Goal: Task Accomplishment & Management: Complete application form

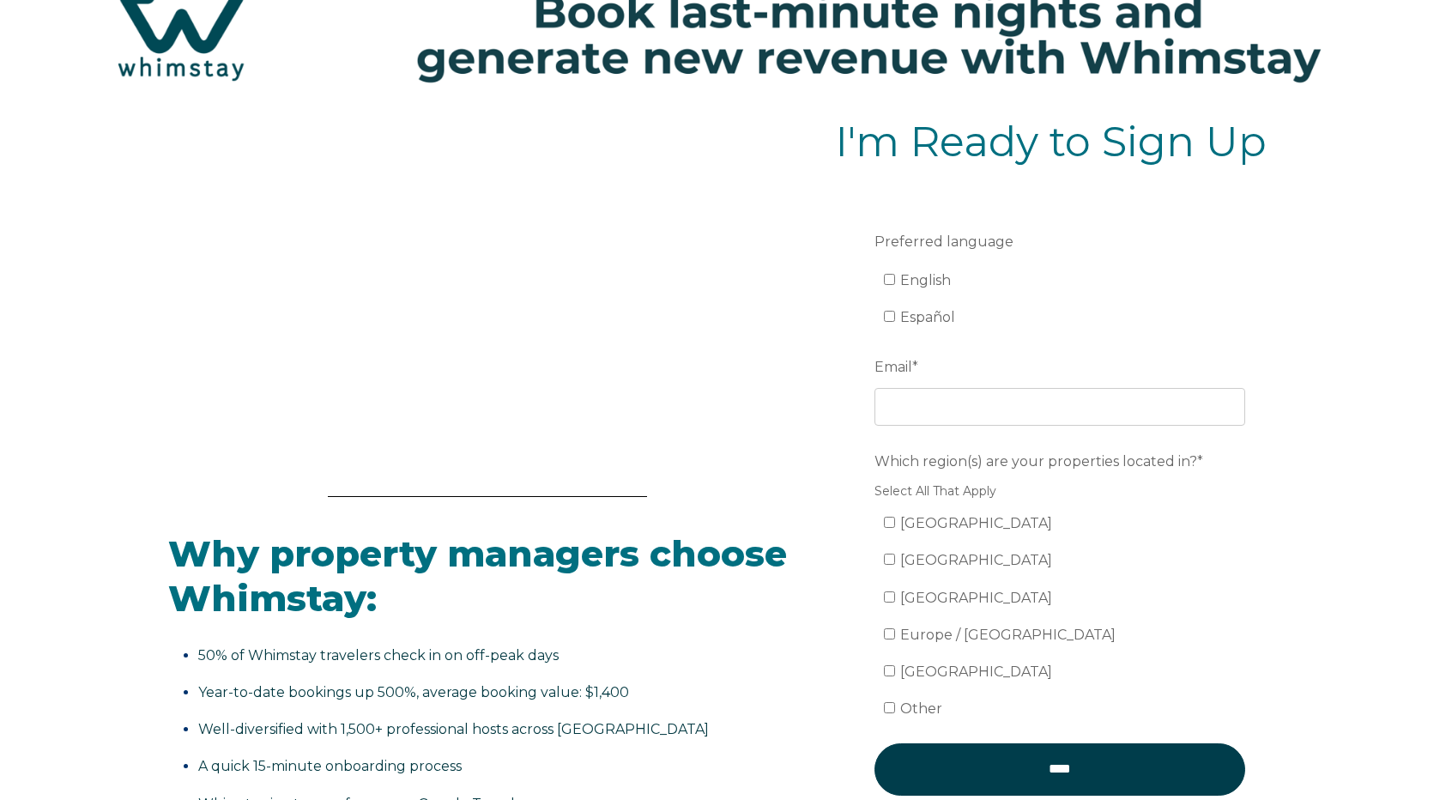
scroll to position [86, 0]
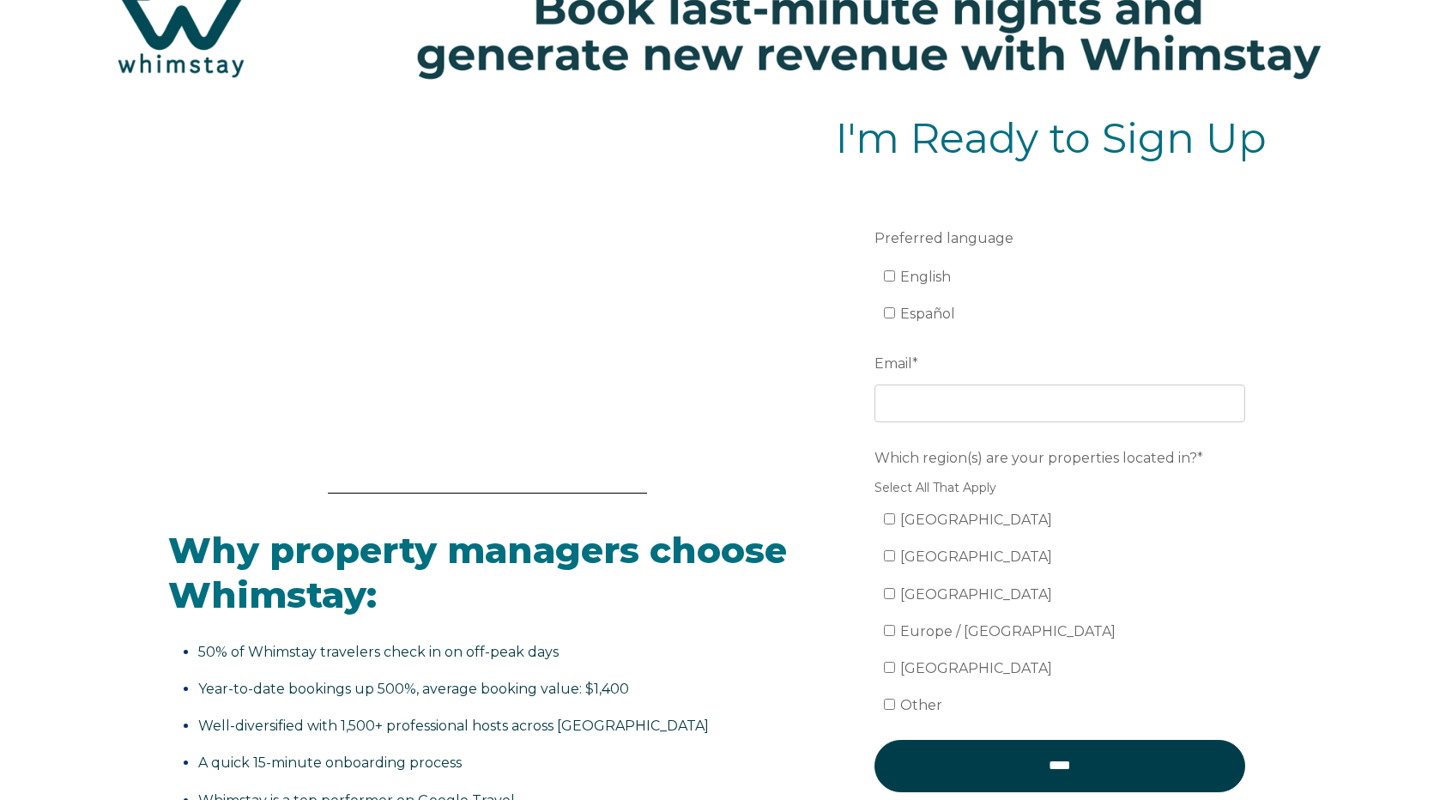
drag, startPoint x: 929, startPoint y: 263, endPoint x: 927, endPoint y: 275, distance: 12.1
click at [929, 264] on li "English" at bounding box center [1069, 276] width 371 height 27
click at [926, 282] on span "English" at bounding box center [925, 277] width 51 height 16
click at [895, 281] on input "English" at bounding box center [889, 275] width 11 height 11
checkbox input "true"
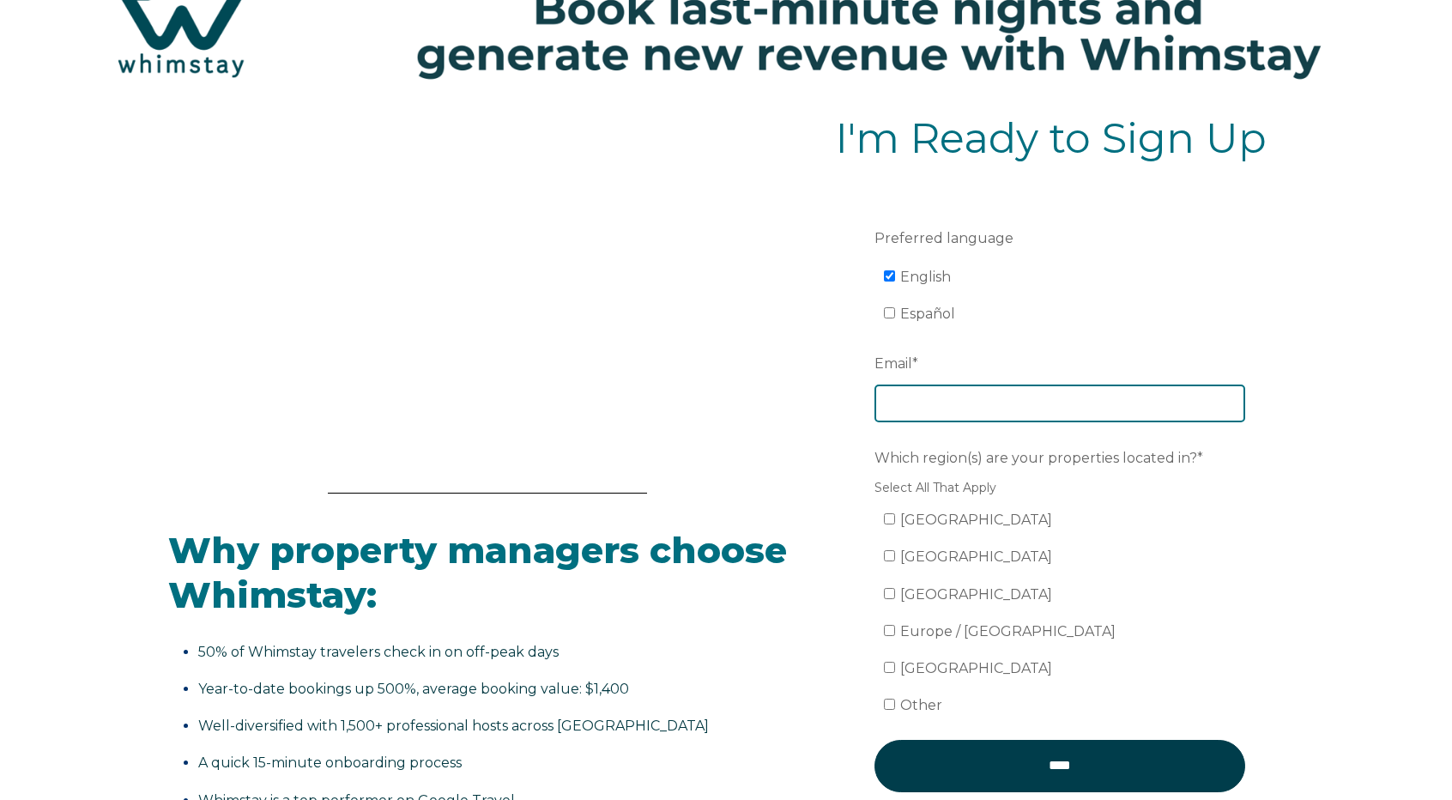
click at [925, 410] on input "Email *" at bounding box center [1060, 403] width 371 height 38
type input "[EMAIL_ADDRESS][DOMAIN_NAME]"
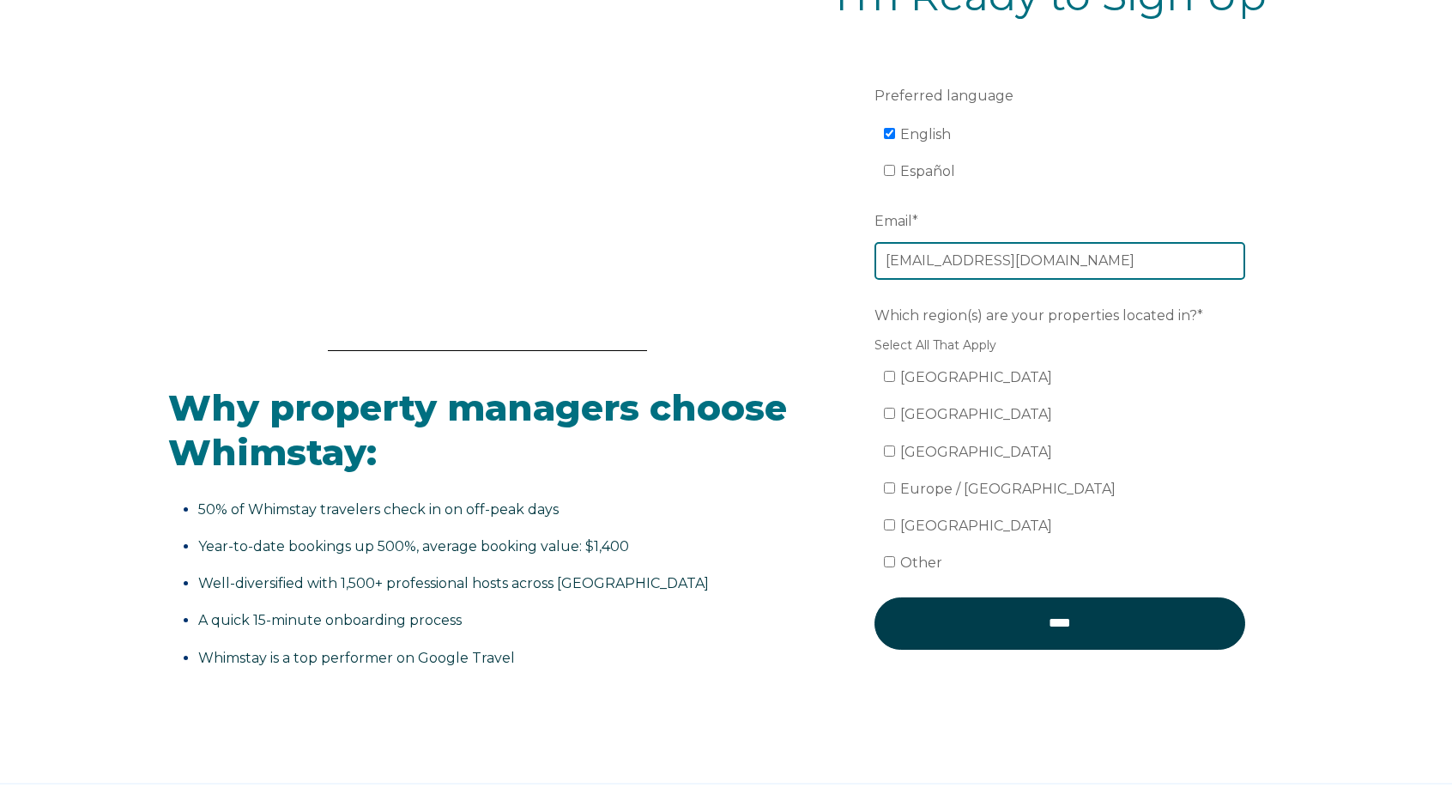
scroll to position [257, 0]
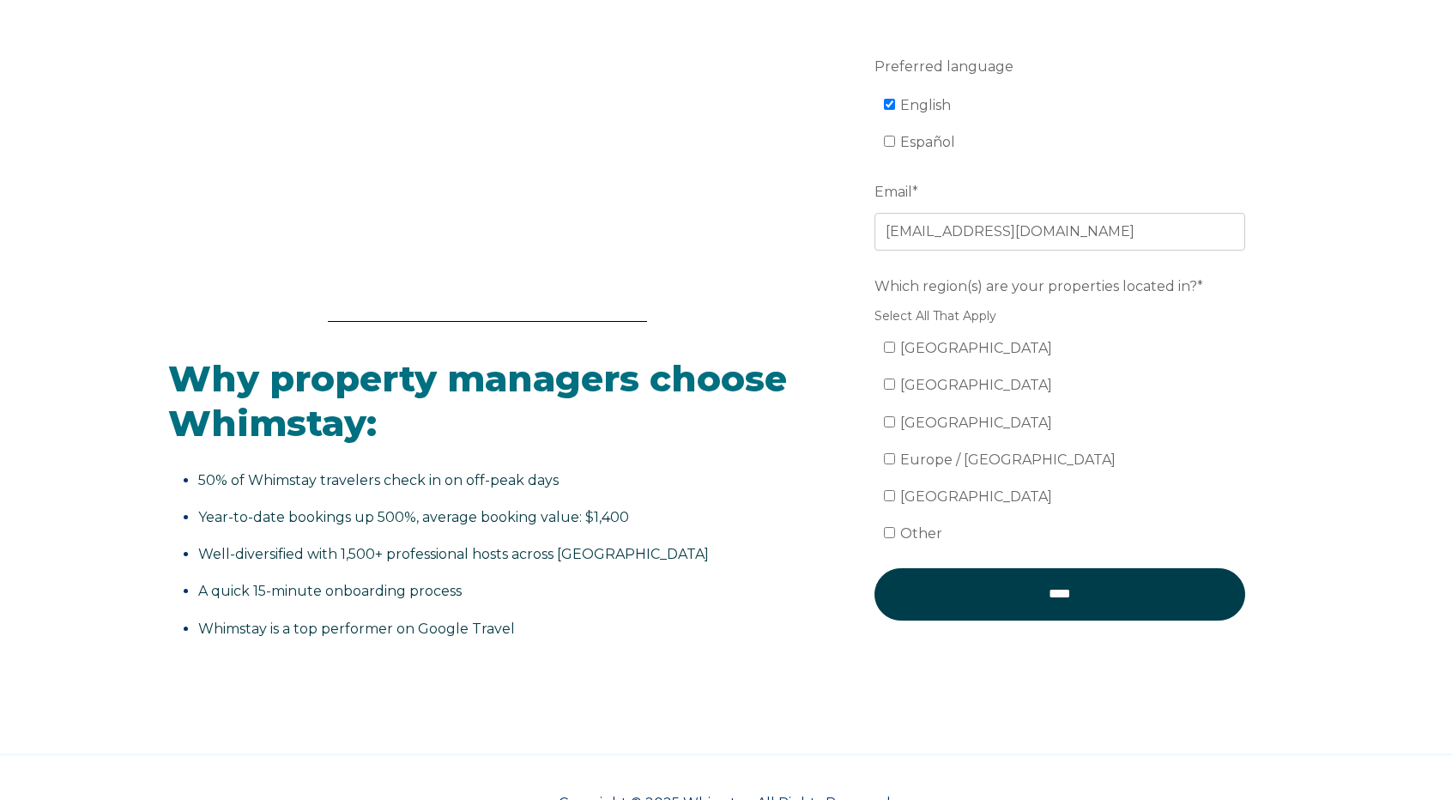
click at [948, 346] on span "[GEOGRAPHIC_DATA]" at bounding box center [976, 348] width 152 height 16
click at [895, 346] on input "[GEOGRAPHIC_DATA]" at bounding box center [889, 347] width 11 height 11
checkbox input "true"
drag, startPoint x: 1074, startPoint y: 597, endPoint x: 905, endPoint y: 672, distance: 184.8
click at [905, 675] on form "Preferred language English Español Email * rbpguestservices@gmail.com Which reg…" at bounding box center [1060, 346] width 448 height 666
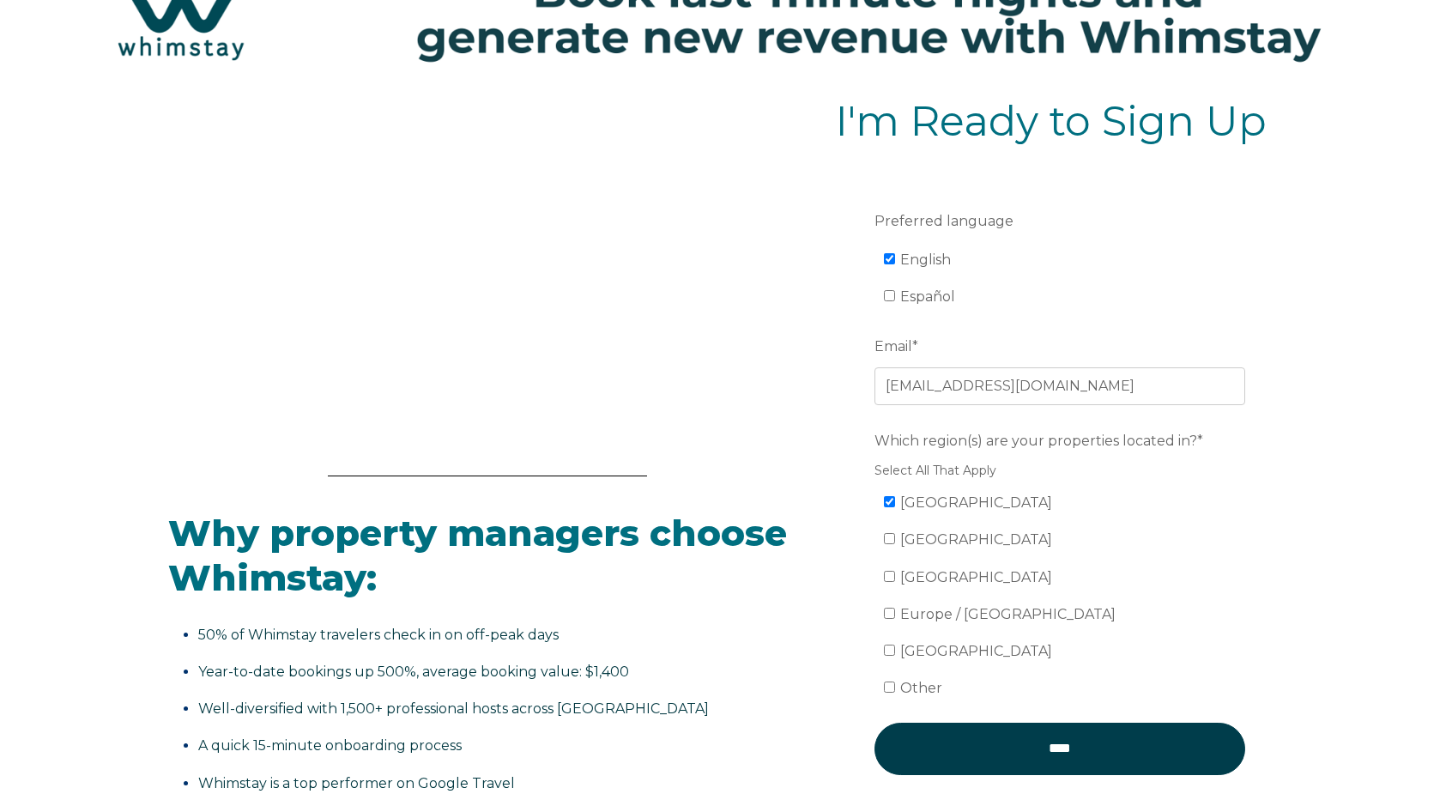
scroll to position [86, 0]
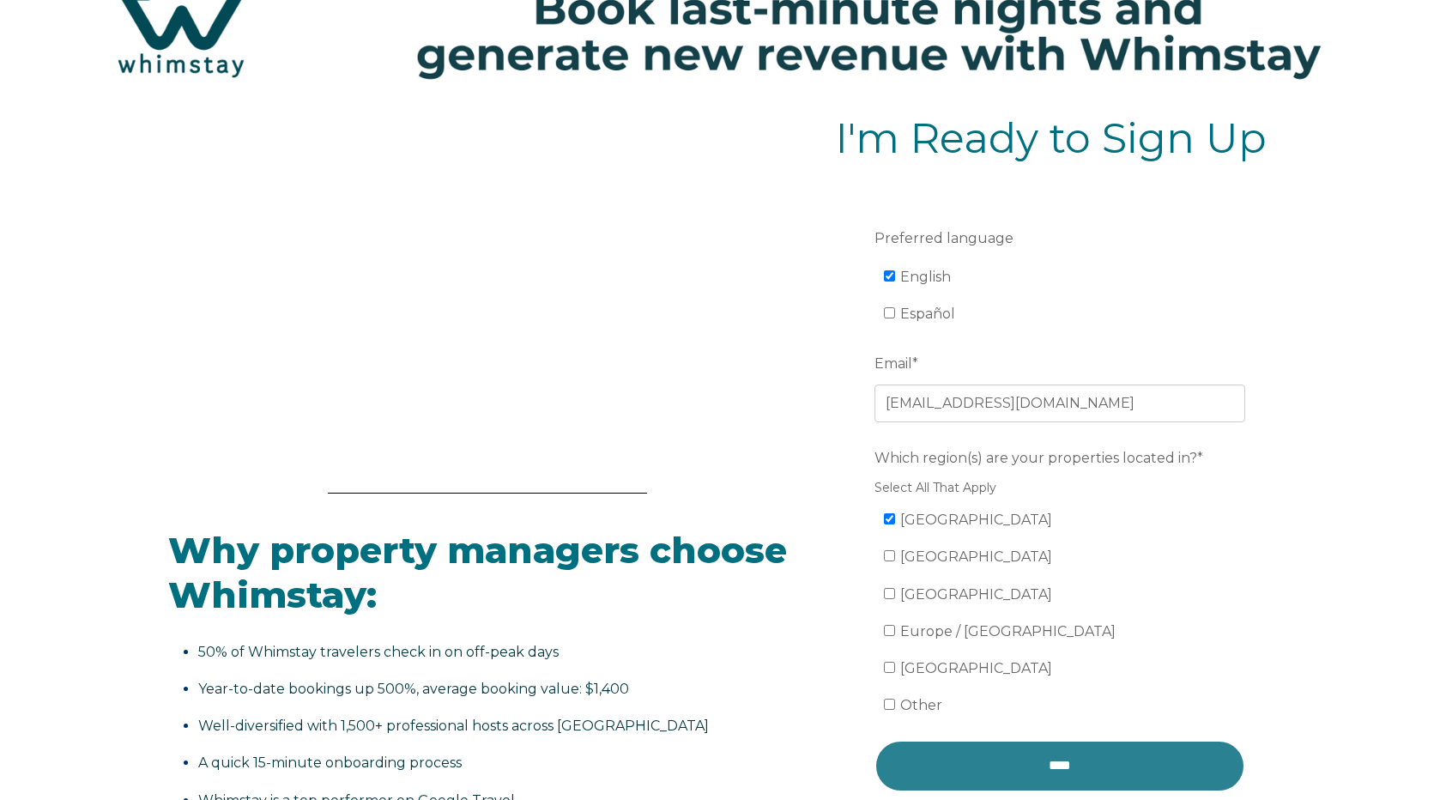
click at [1021, 778] on input "****" at bounding box center [1060, 765] width 371 height 51
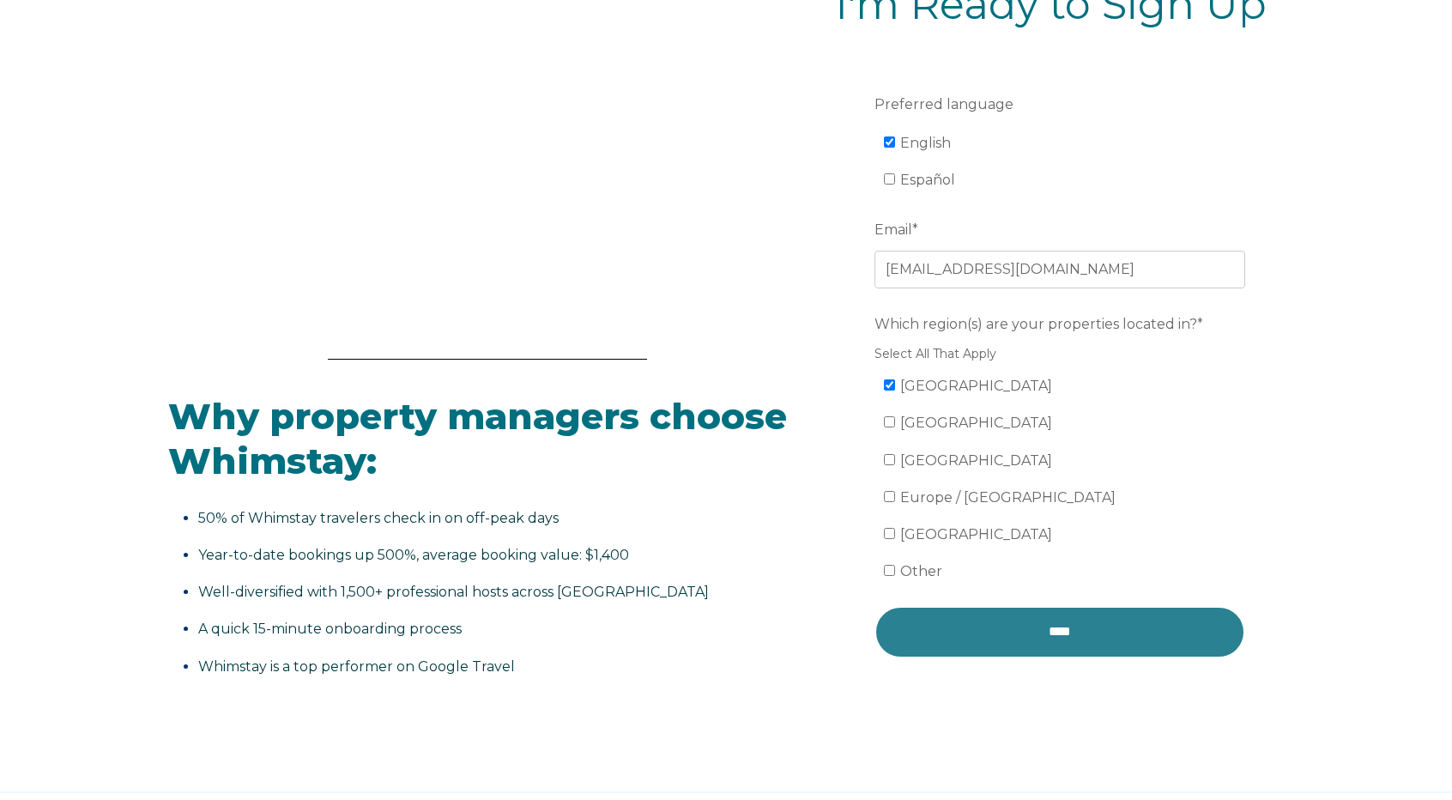
scroll to position [257, 0]
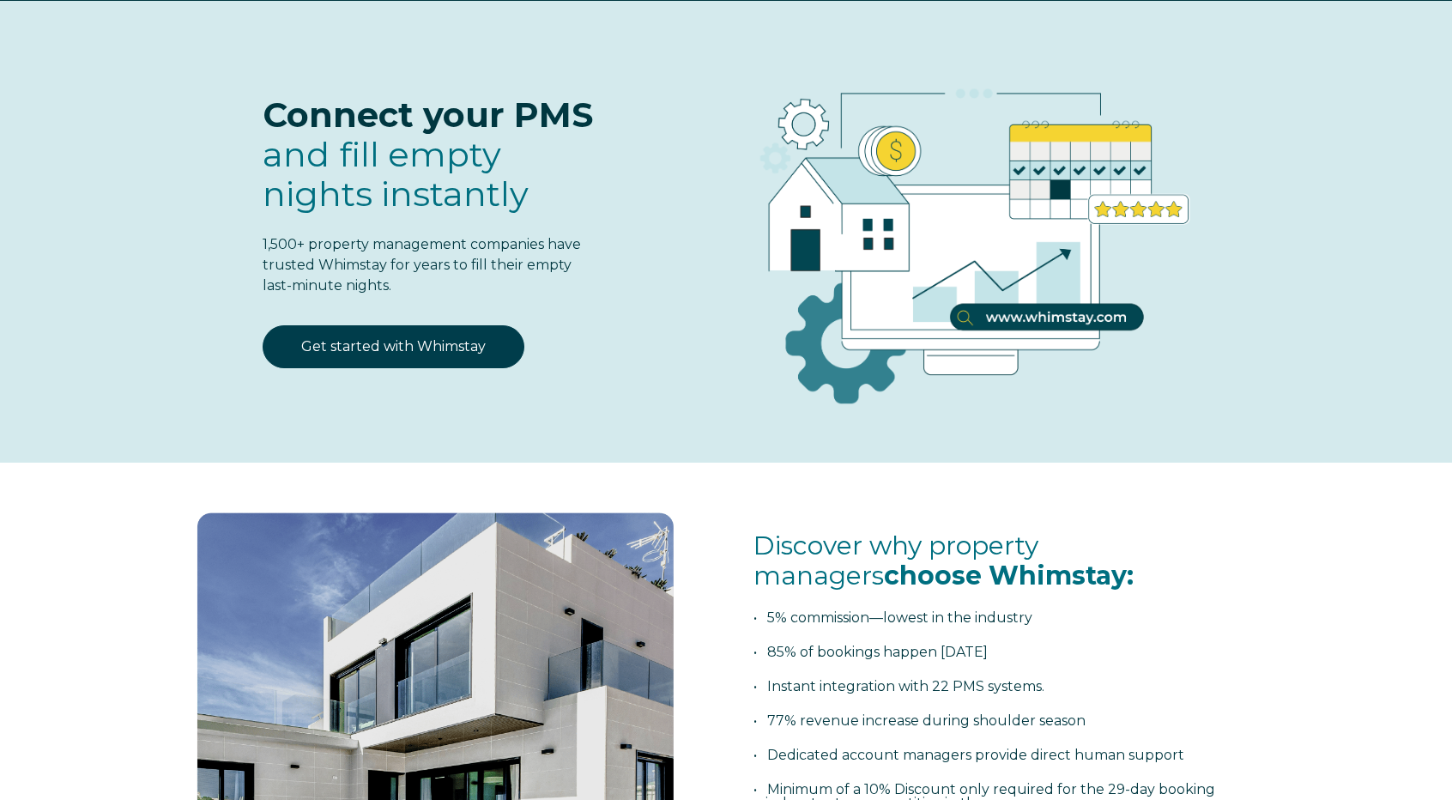
scroll to position [172, 0]
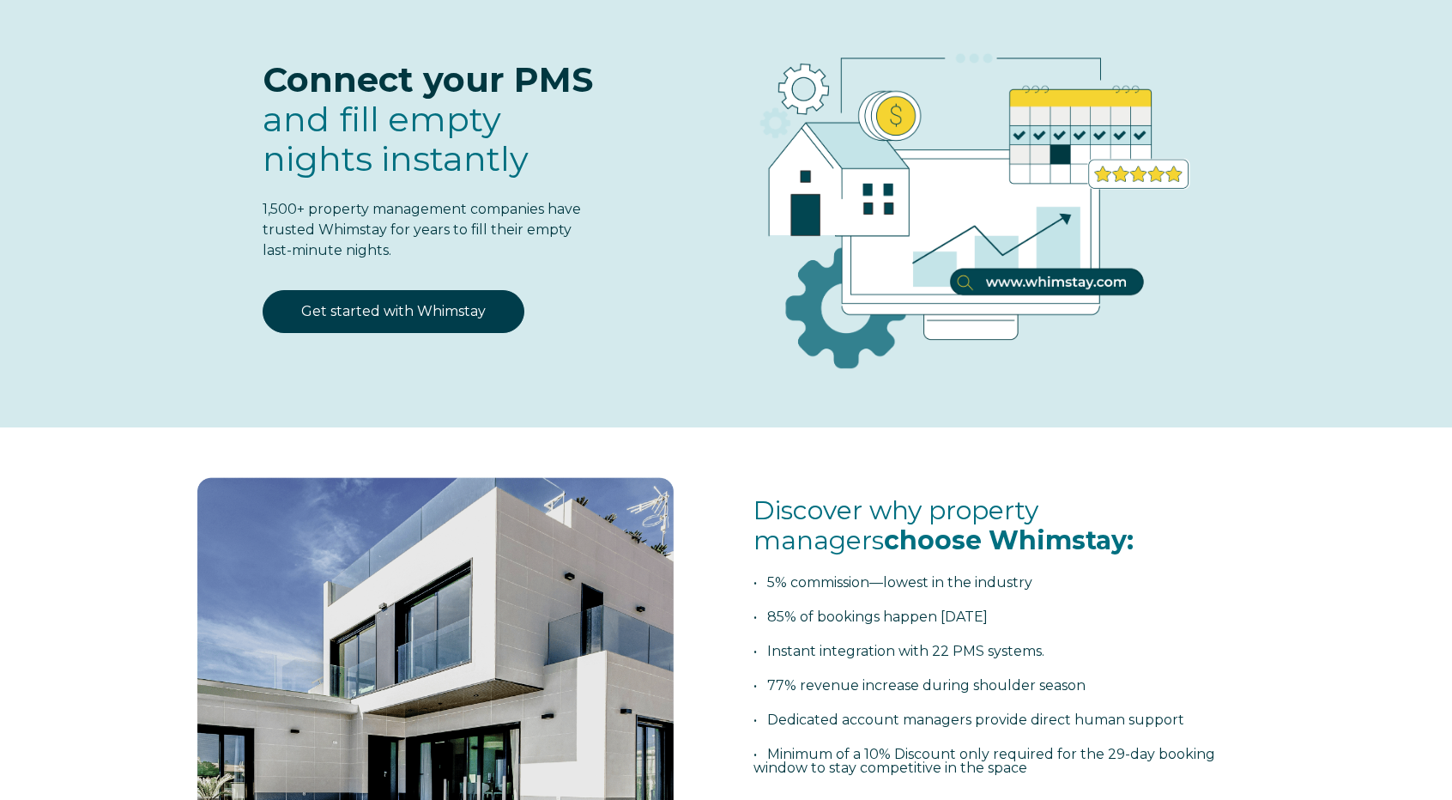
select select "US"
select select "Standard"
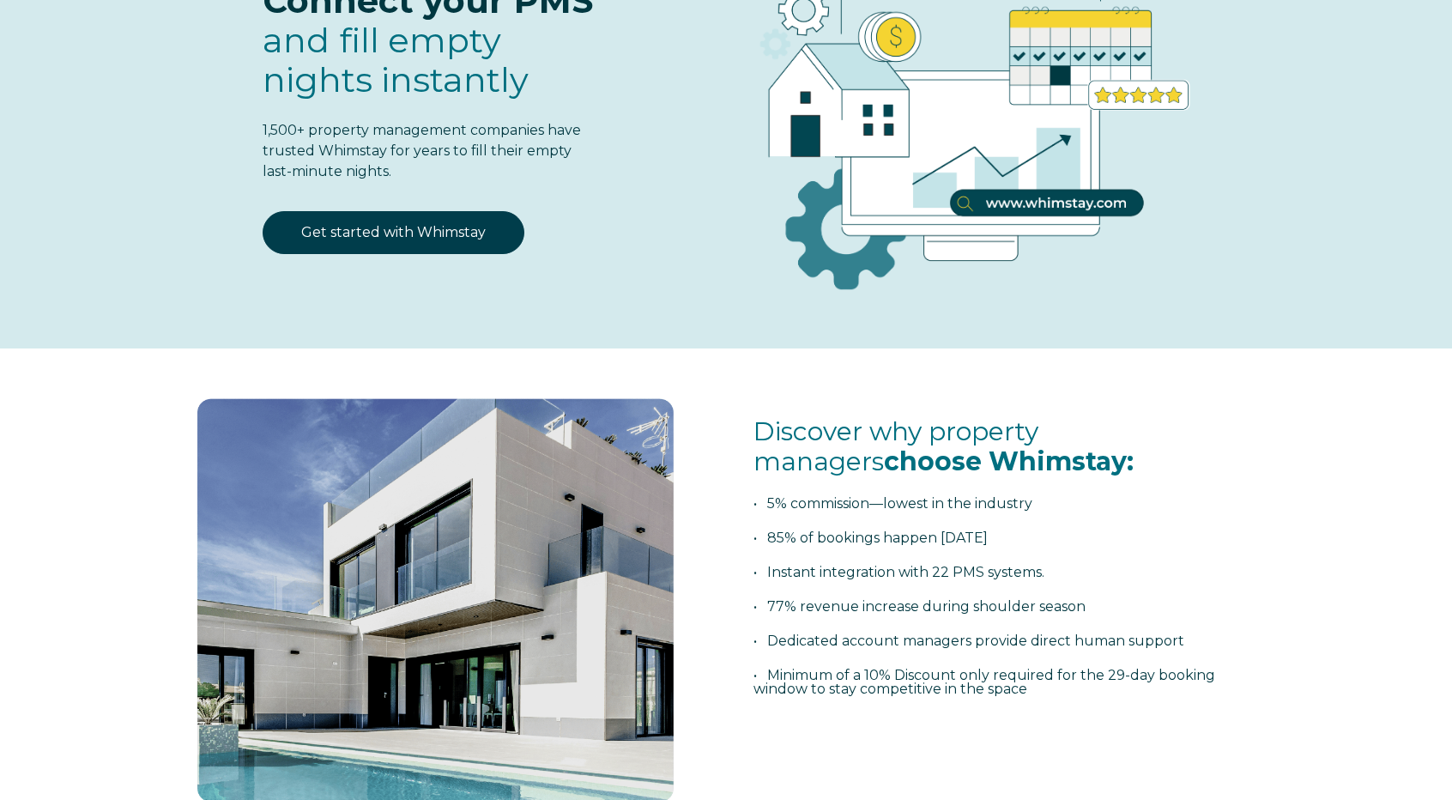
scroll to position [0, 0]
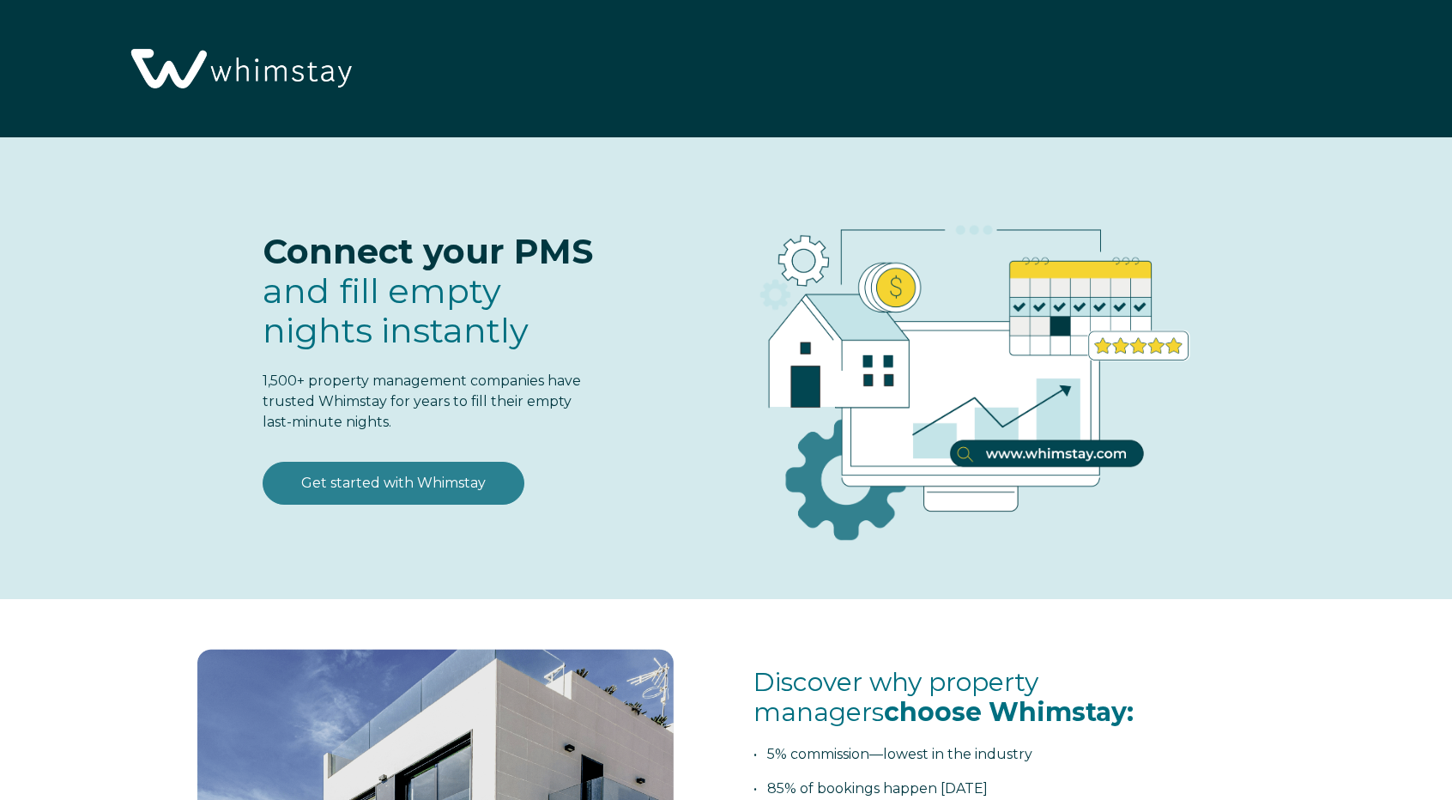
click at [463, 461] on div "Connect your PMS and fill empty nights instantly 1,500+ property management com…" at bounding box center [392, 349] width 448 height 354
click at [465, 477] on link "Get started with Whimstay" at bounding box center [394, 483] width 262 height 43
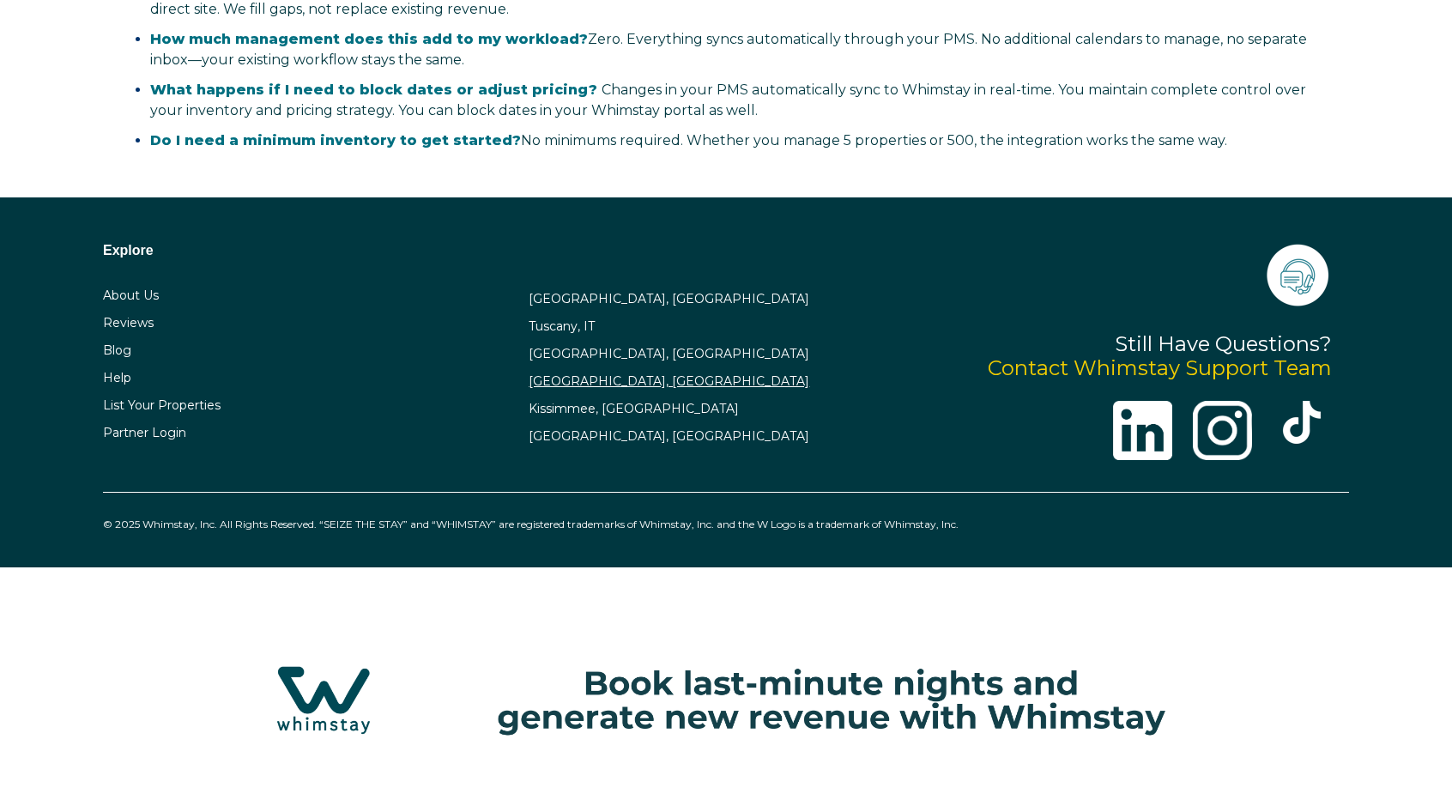
select select "US"
select select "Standard"
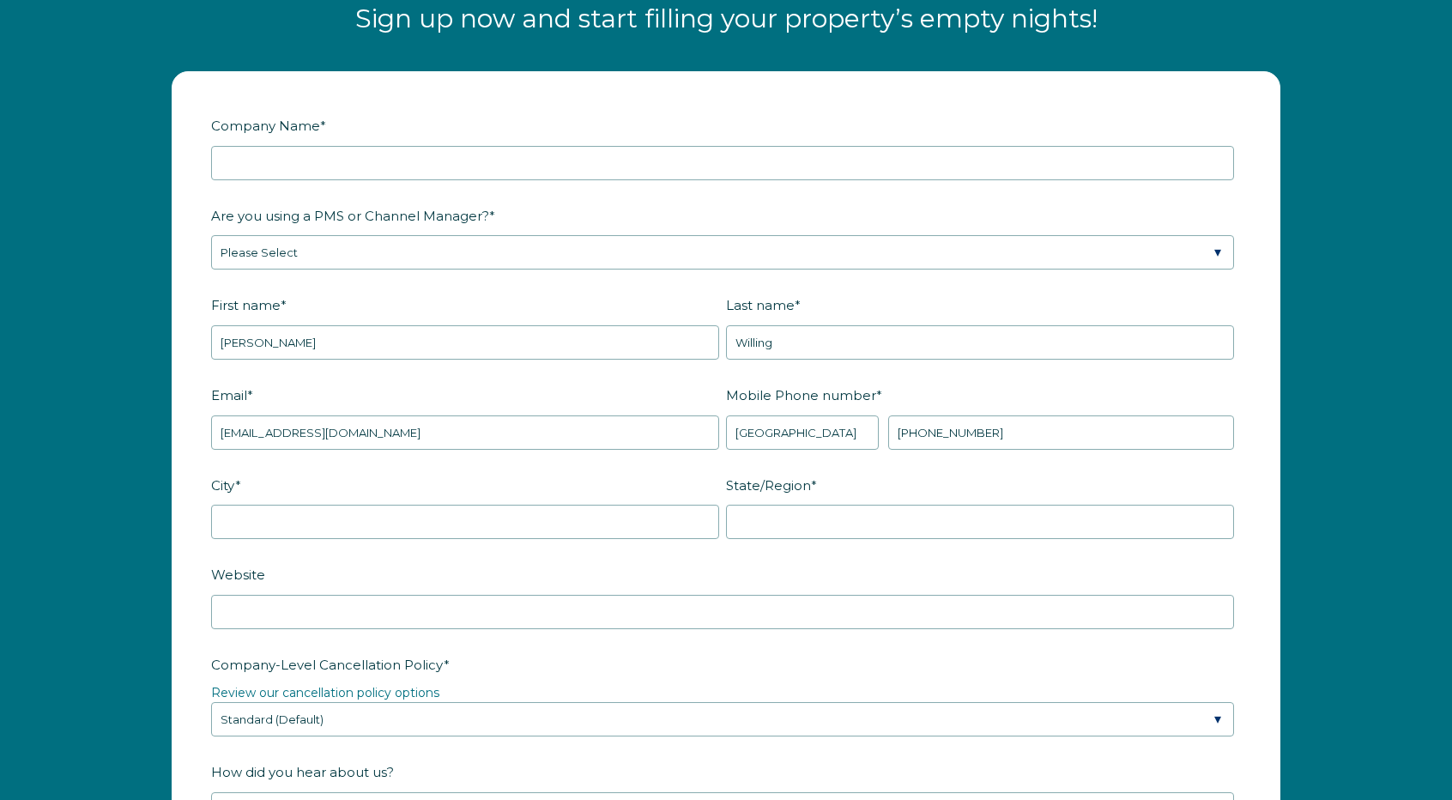
scroll to position [2154, 0]
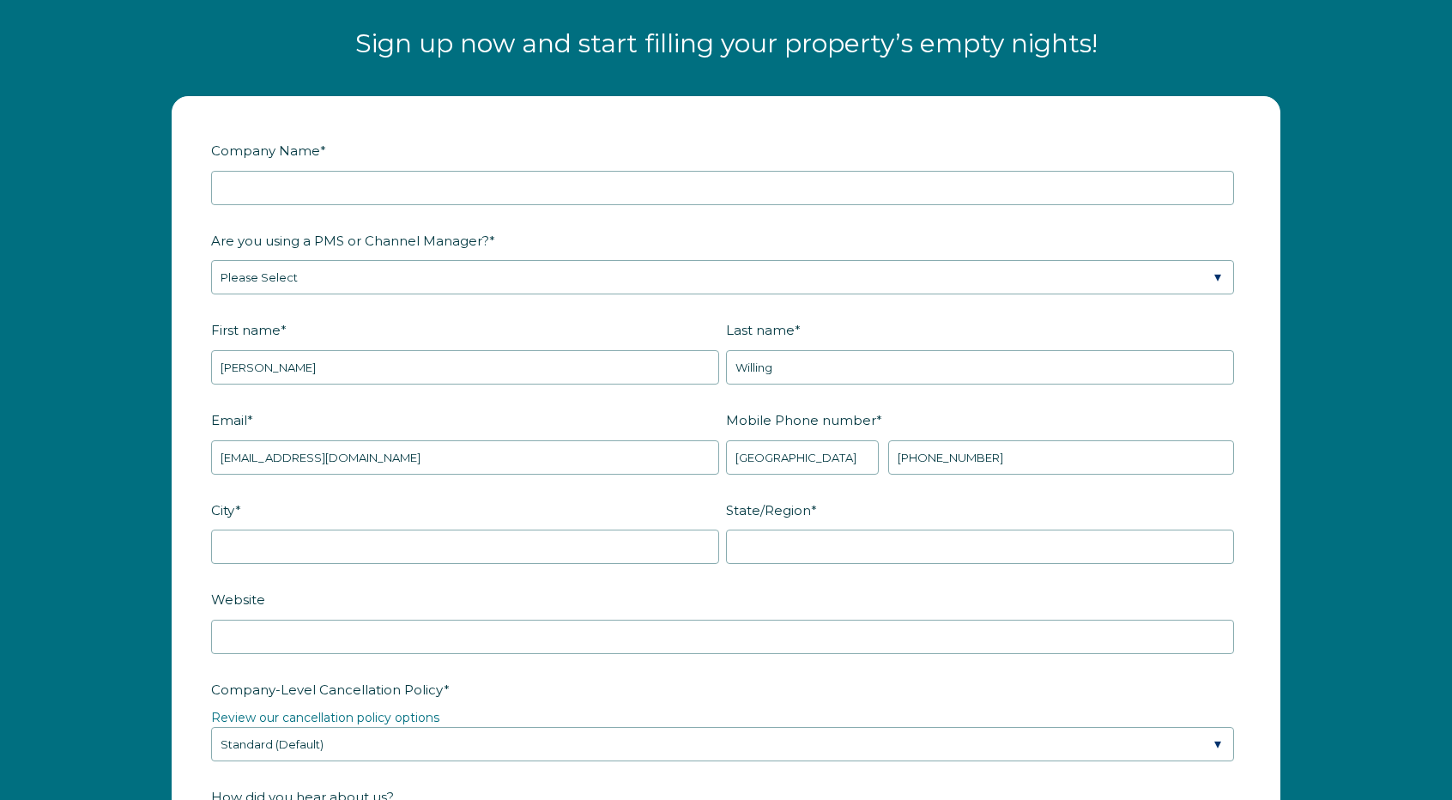
click at [425, 207] on fieldset "Company Name *" at bounding box center [726, 181] width 1030 height 90
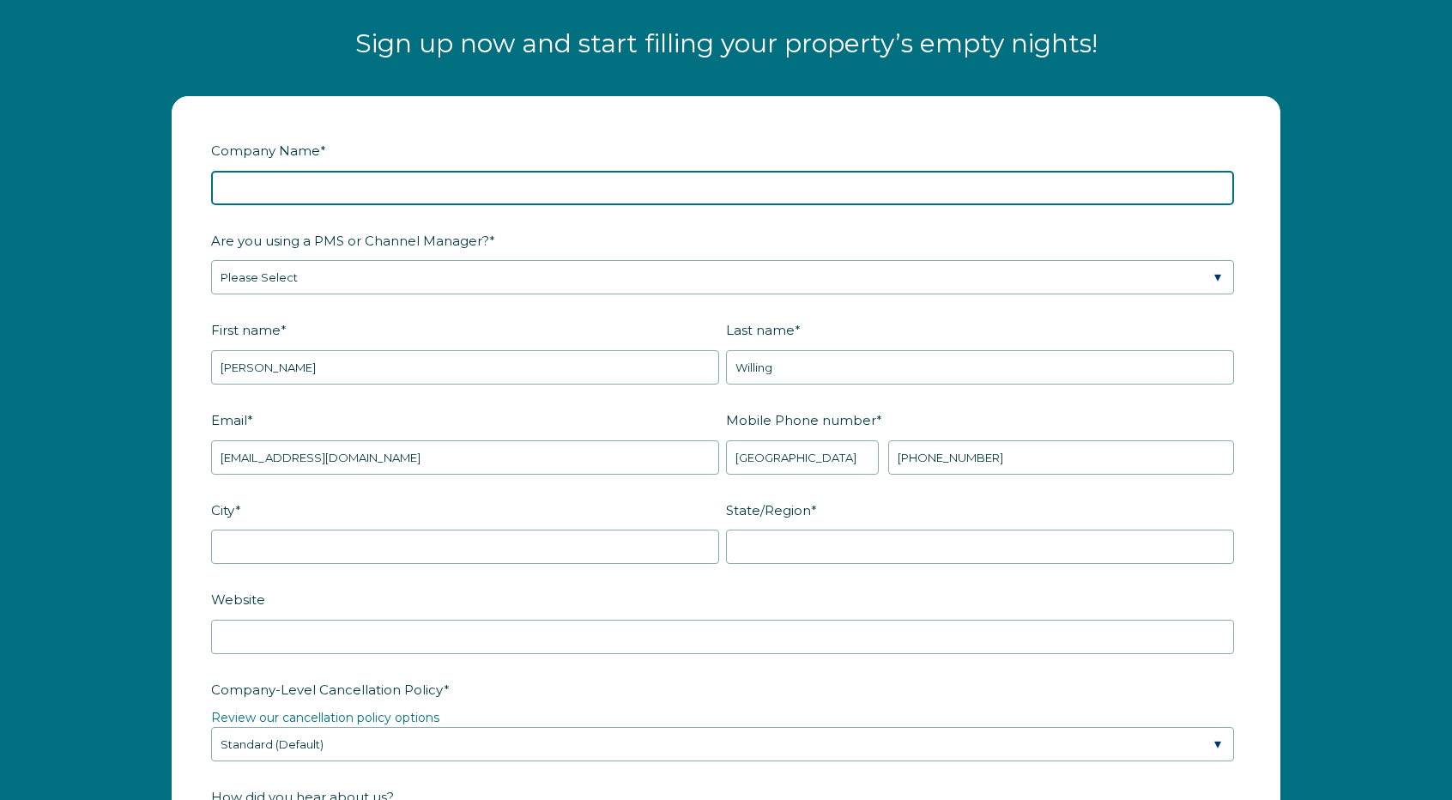
click at [471, 187] on input "Company Name *" at bounding box center [722, 188] width 1023 height 34
type input "Resort Beach Properties"
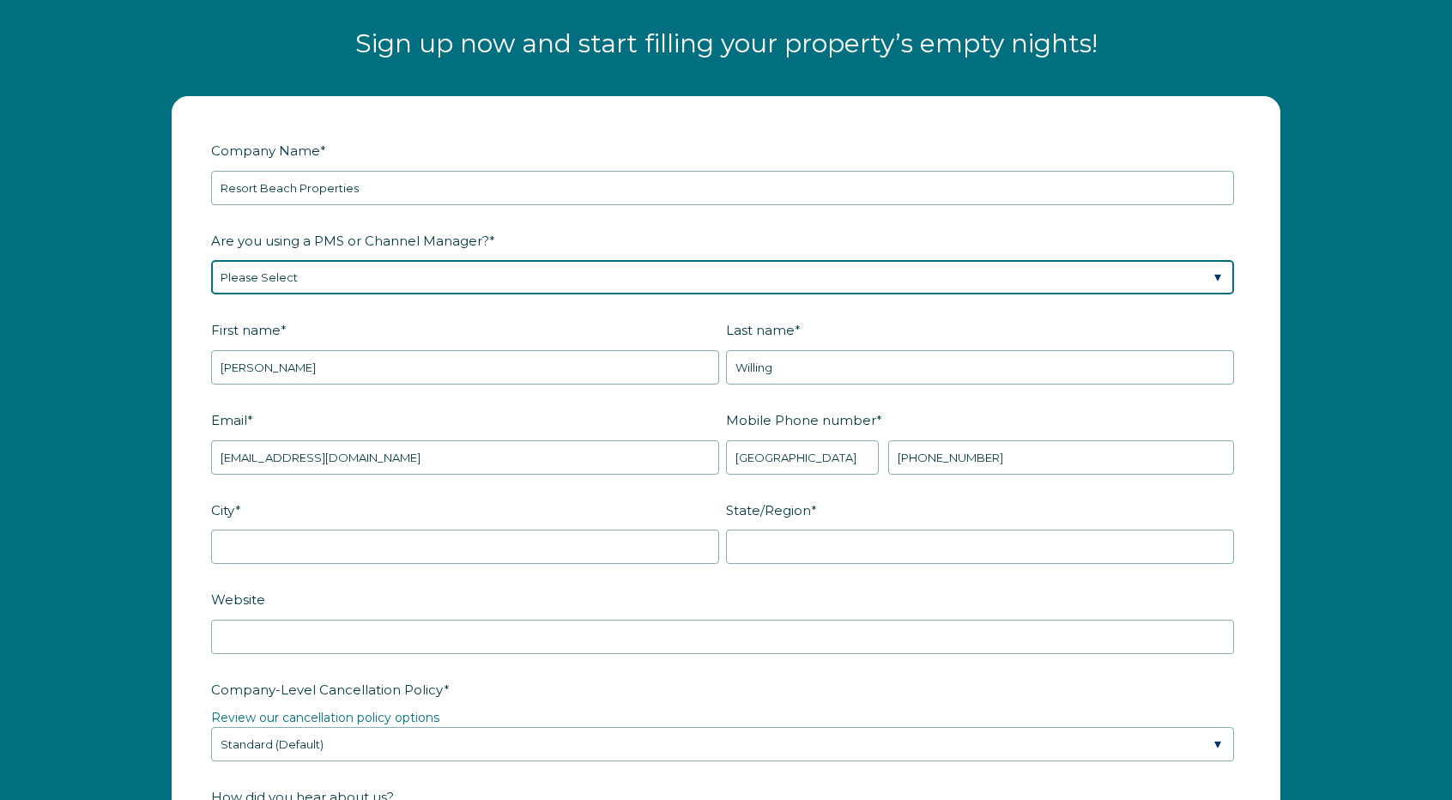
click at [572, 274] on select "Please Select Barefoot BookingPal Boost Brightside CiiRUS Escapia Guesty Hostaw…" at bounding box center [722, 277] width 1023 height 34
select select "Hostaway"
click at [211, 260] on select "Please Select Barefoot BookingPal Boost Brightside CiiRUS Escapia Guesty Hostaw…" at bounding box center [722, 277] width 1023 height 34
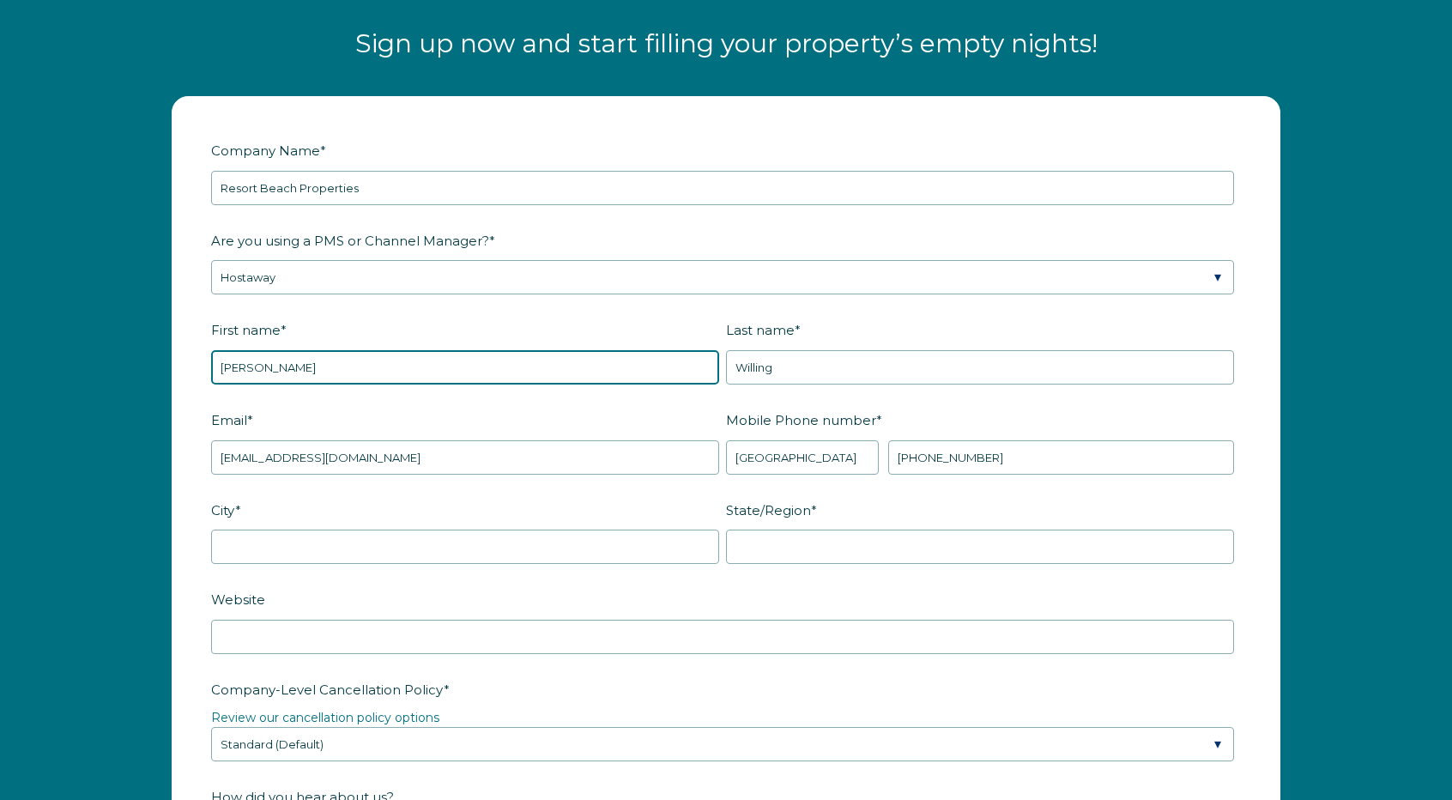
click at [379, 373] on input "Frank" at bounding box center [465, 367] width 508 height 34
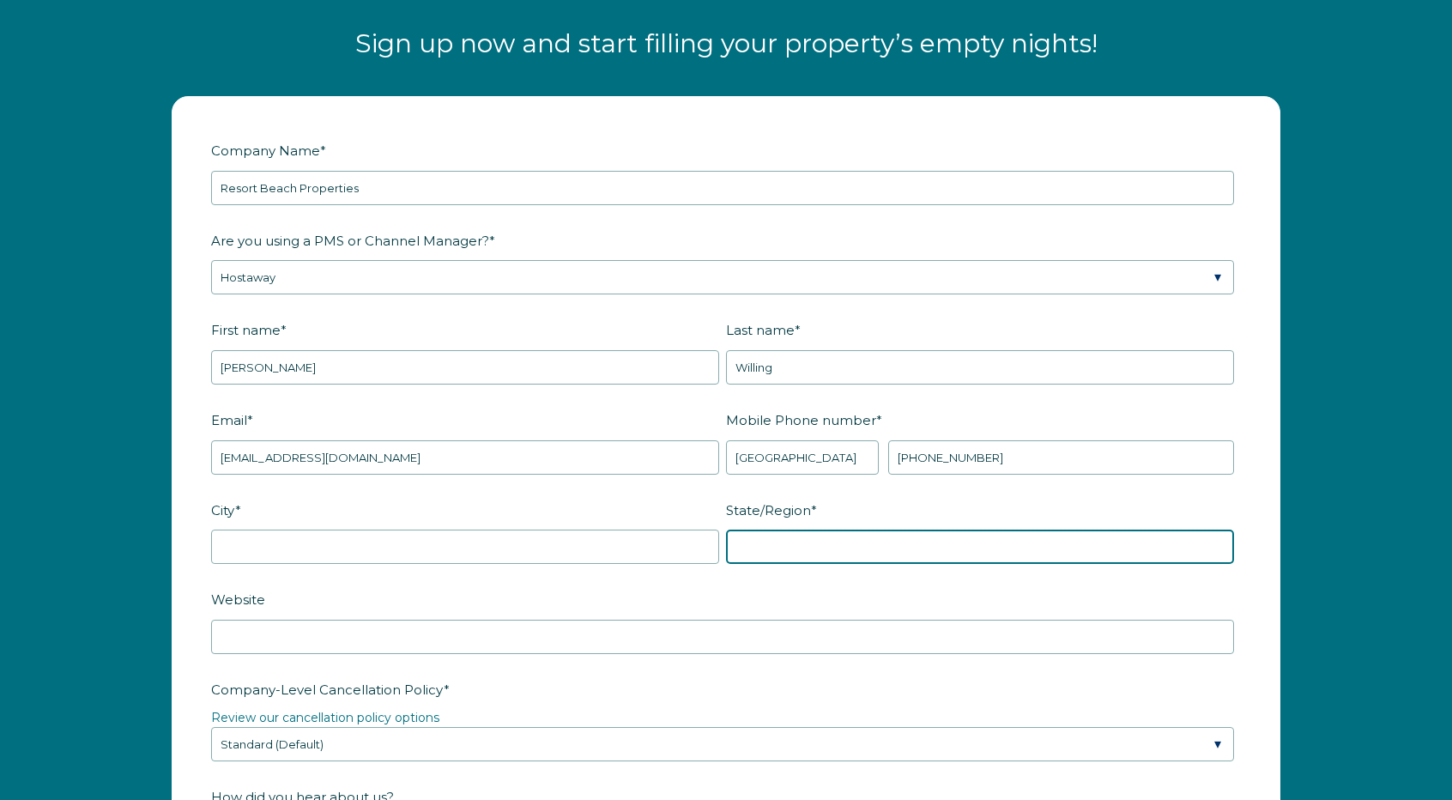
click at [787, 546] on input "State/Region *" at bounding box center [980, 547] width 508 height 34
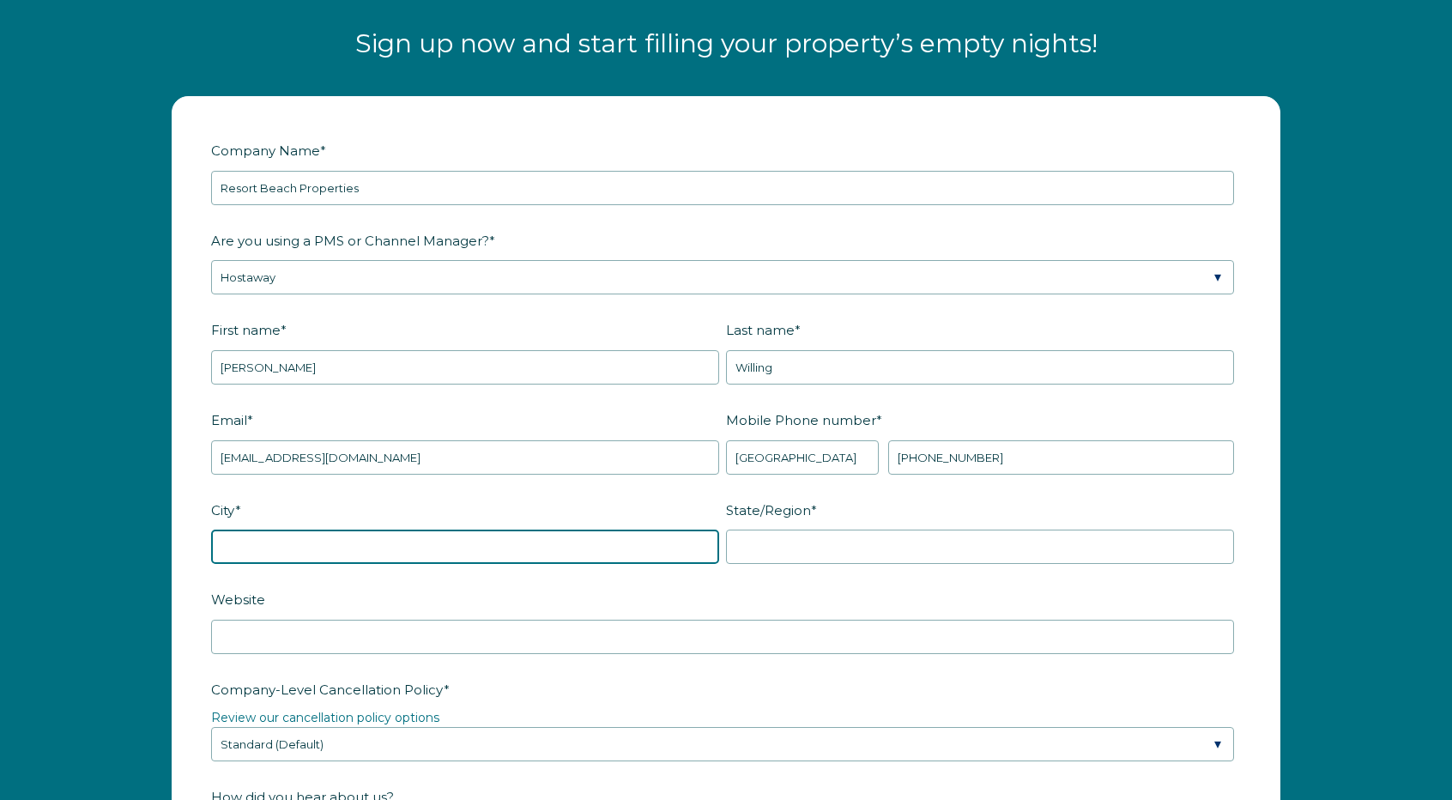
click at [455, 547] on input "City *" at bounding box center [465, 547] width 508 height 34
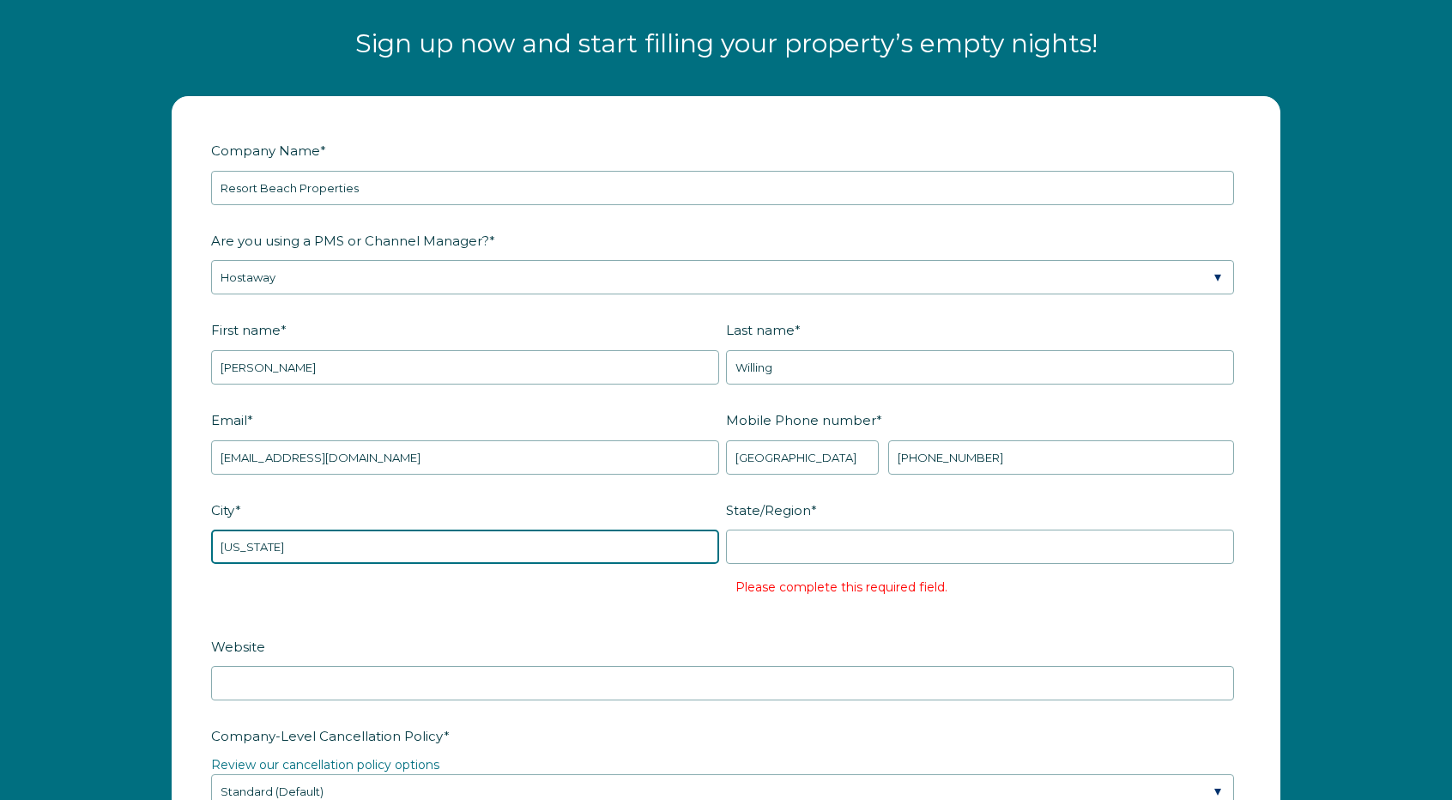
click at [457, 547] on input "Delaware" at bounding box center [465, 547] width 508 height 34
type input "Delaware"
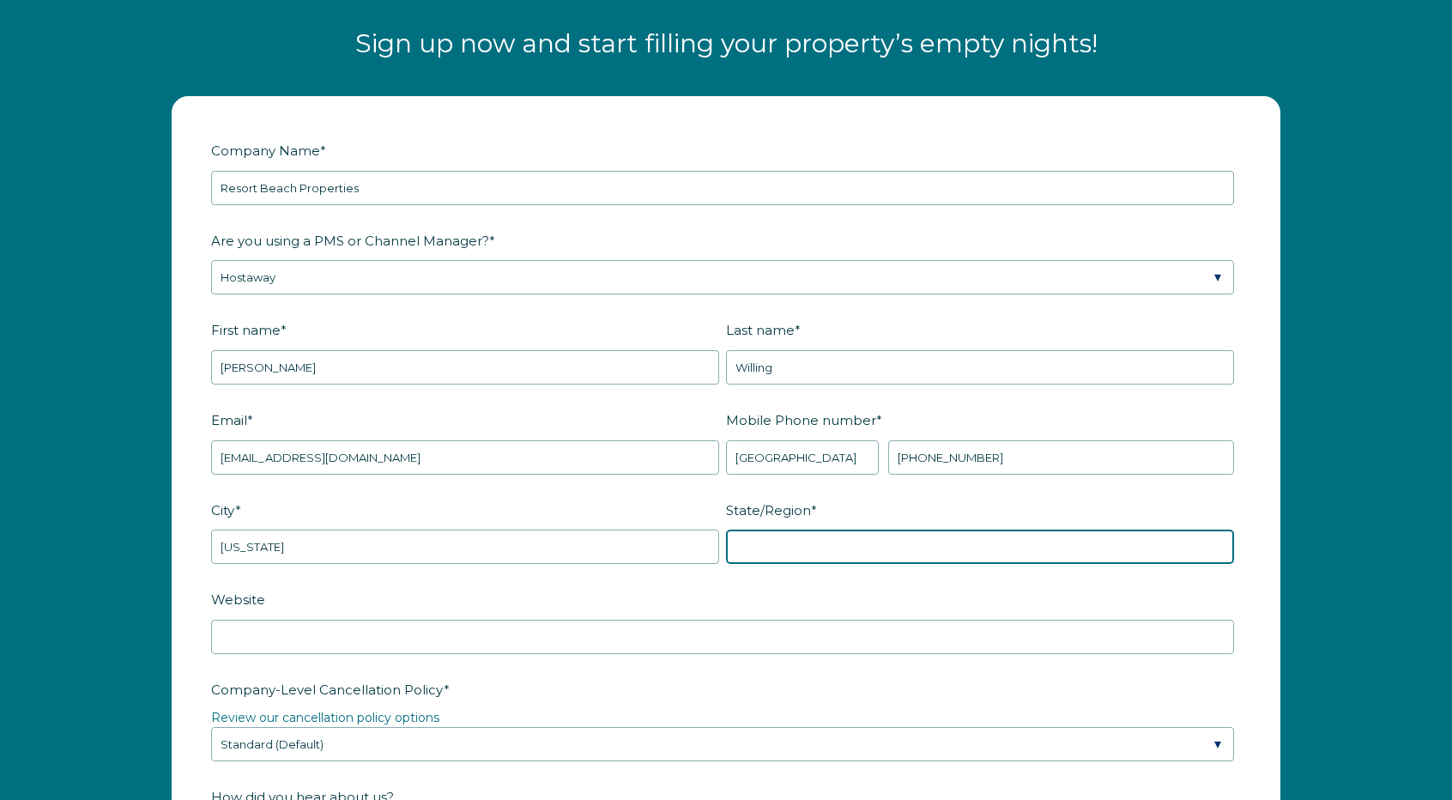
click at [789, 554] on input "State/Region *" at bounding box center [980, 547] width 508 height 34
type input "DE"
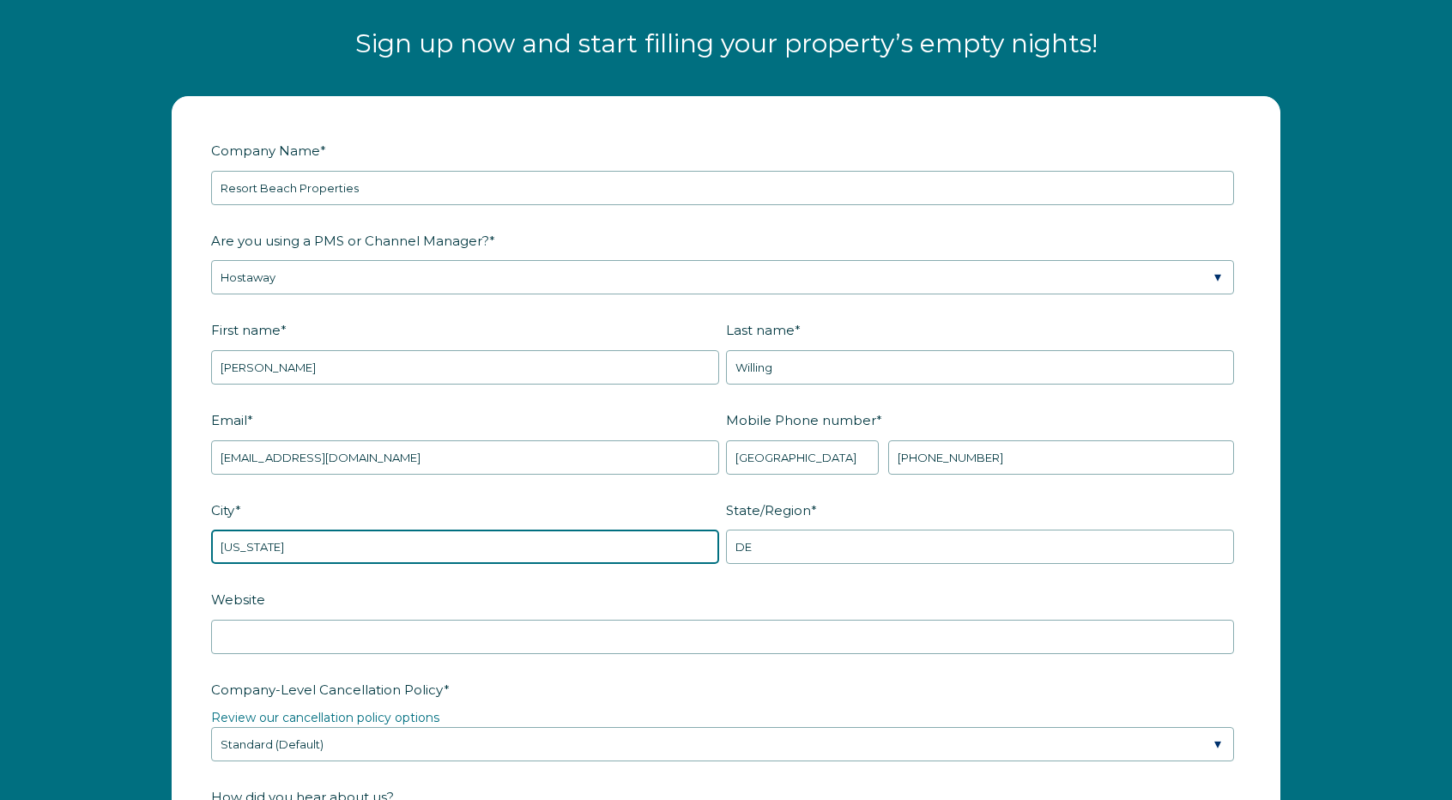
drag, startPoint x: 383, startPoint y: 529, endPoint x: 0, endPoint y: 503, distance: 383.6
click at [0, 503] on div "Company Name * Resort Beach Properties Are you using a PMS or Channel Manager? …" at bounding box center [726, 740] width 1452 height 1323
type input "Fenwick Island"
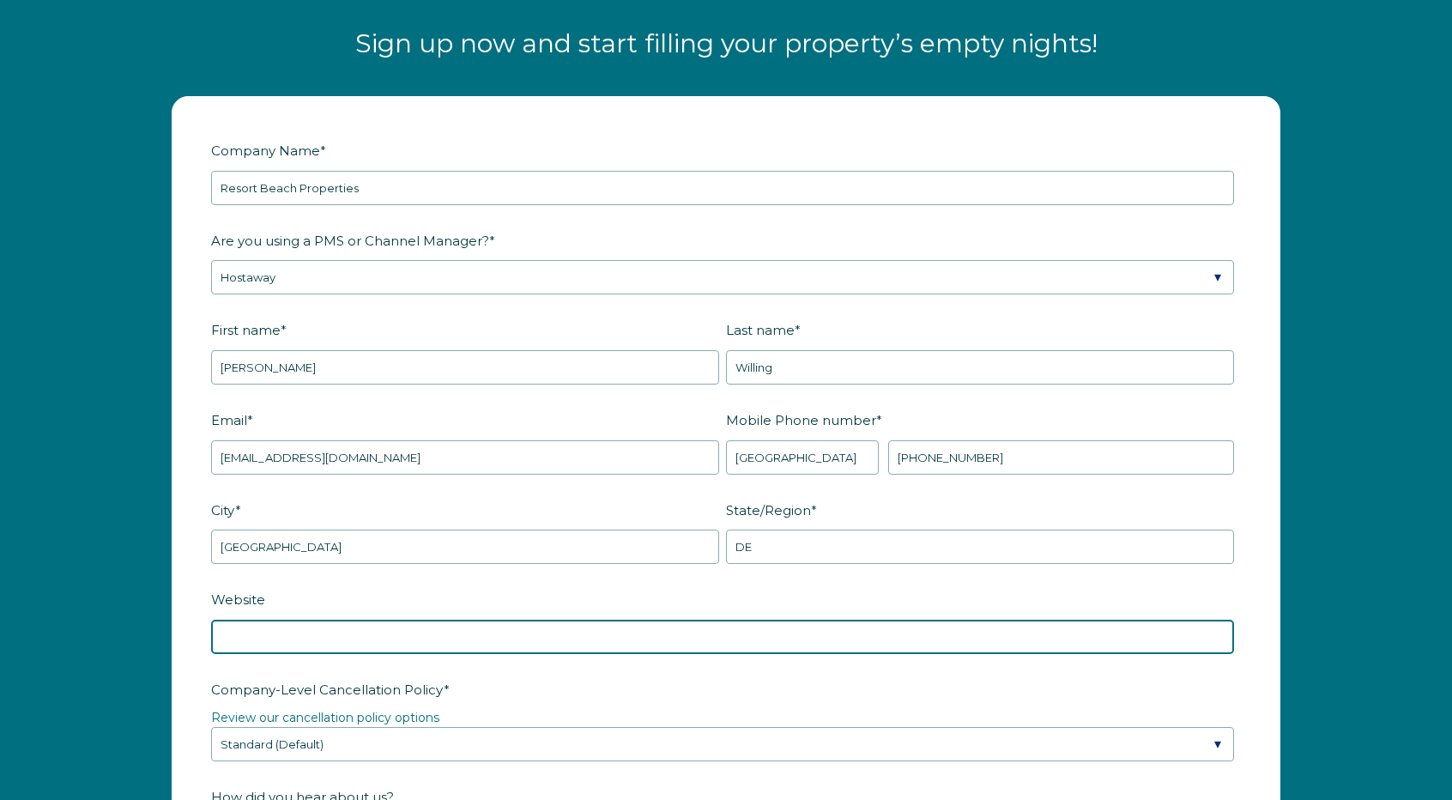
click at [291, 620] on input "Website" at bounding box center [722, 637] width 1023 height 34
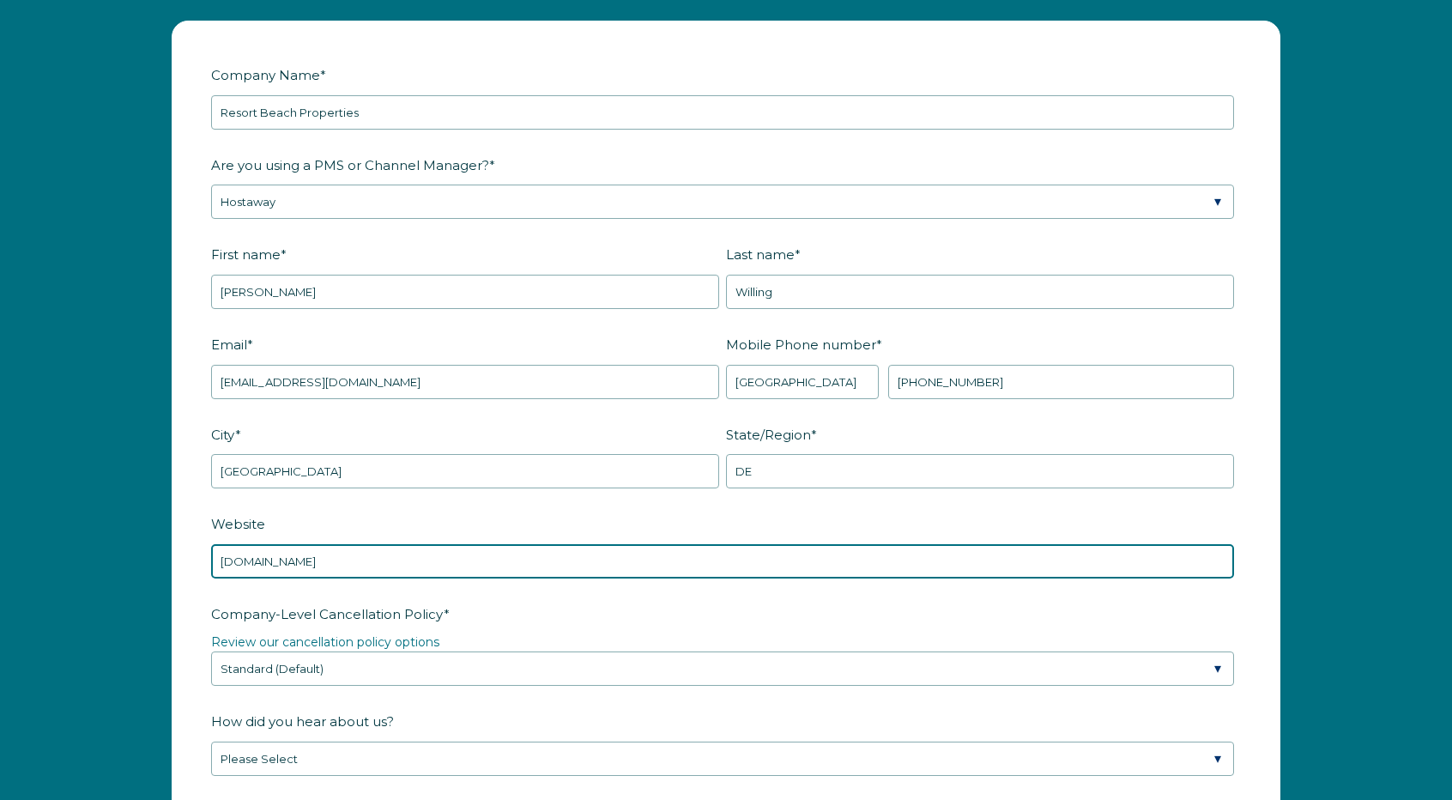
scroll to position [2326, 0]
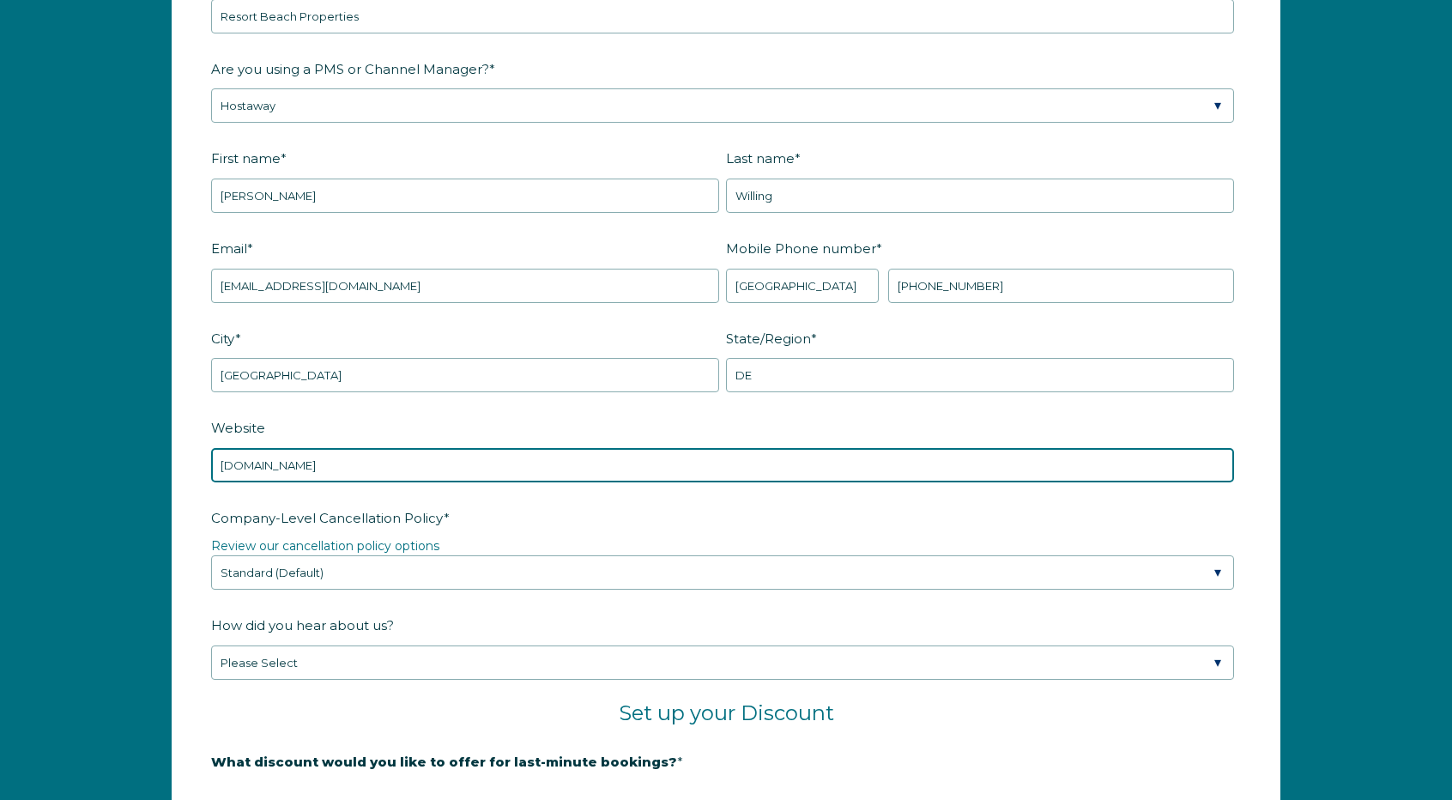
type input "www.resortbeachproperties.com"
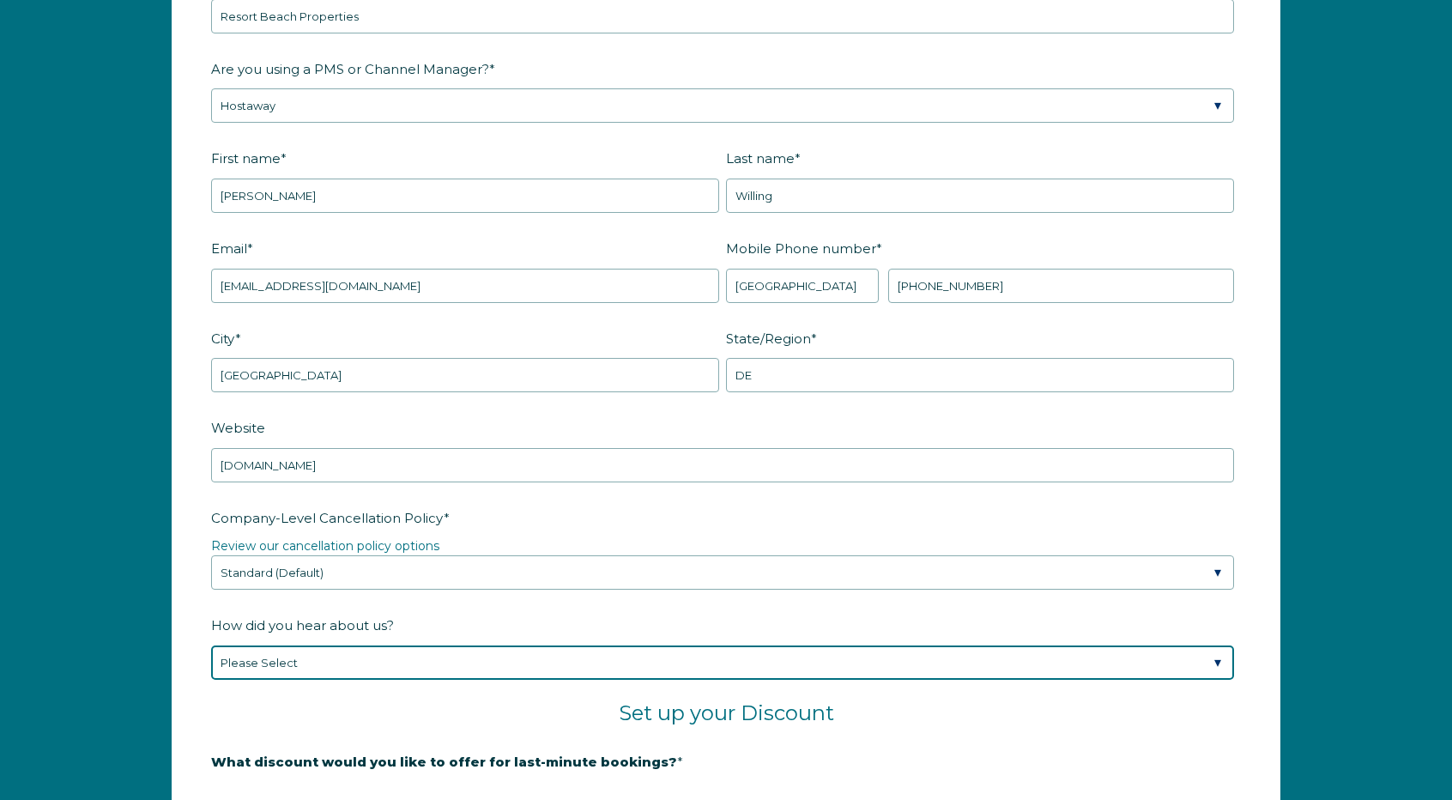
click at [306, 663] on select "Please Select Found Whimstay through a Google search Spoke to a Whimstay salesp…" at bounding box center [722, 662] width 1023 height 34
select select "Other"
click at [211, 645] on select "Please Select Found Whimstay through a Google search Spoke to a Whimstay salesp…" at bounding box center [722, 662] width 1023 height 34
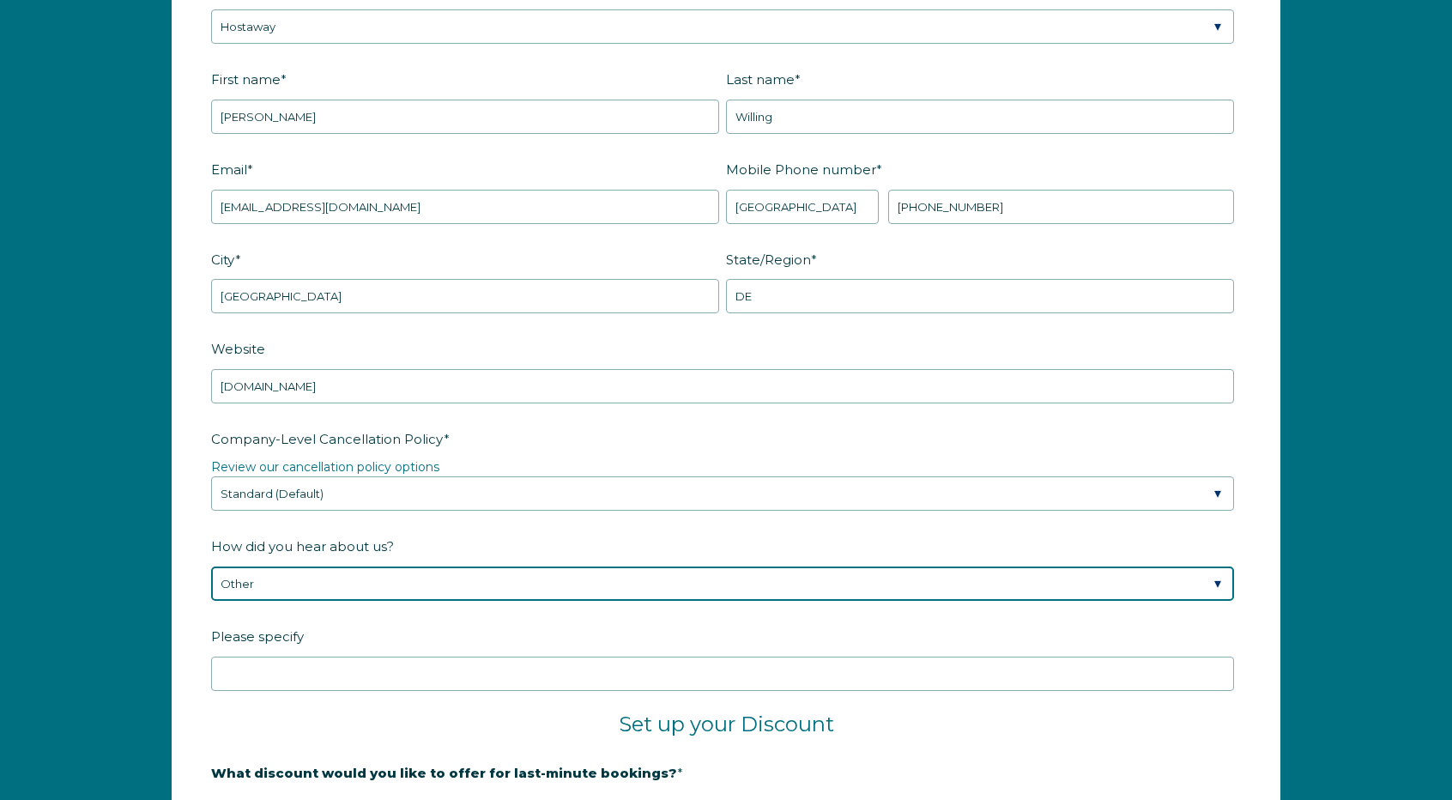
scroll to position [2583, 0]
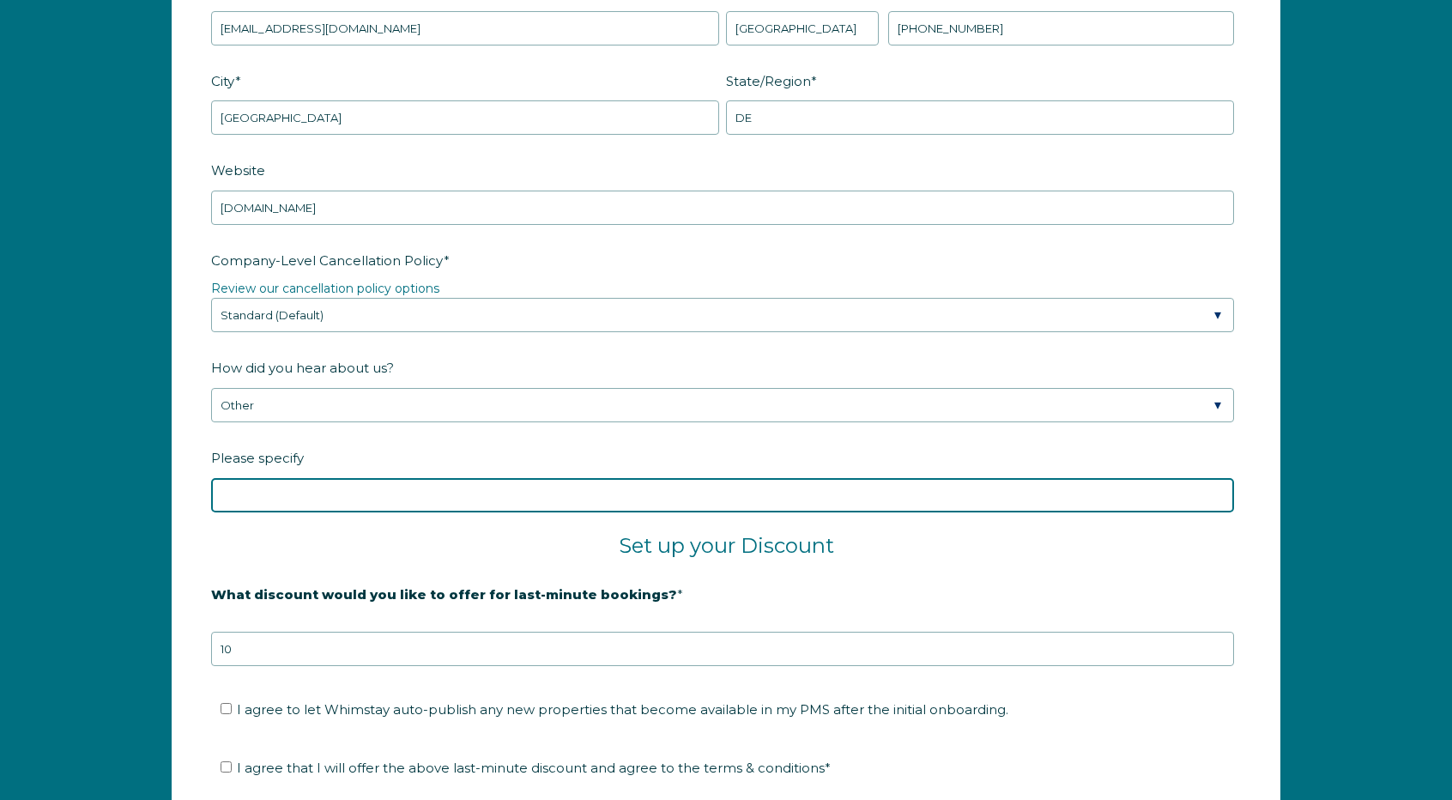
click at [508, 500] on input "Please specify" at bounding box center [722, 495] width 1023 height 34
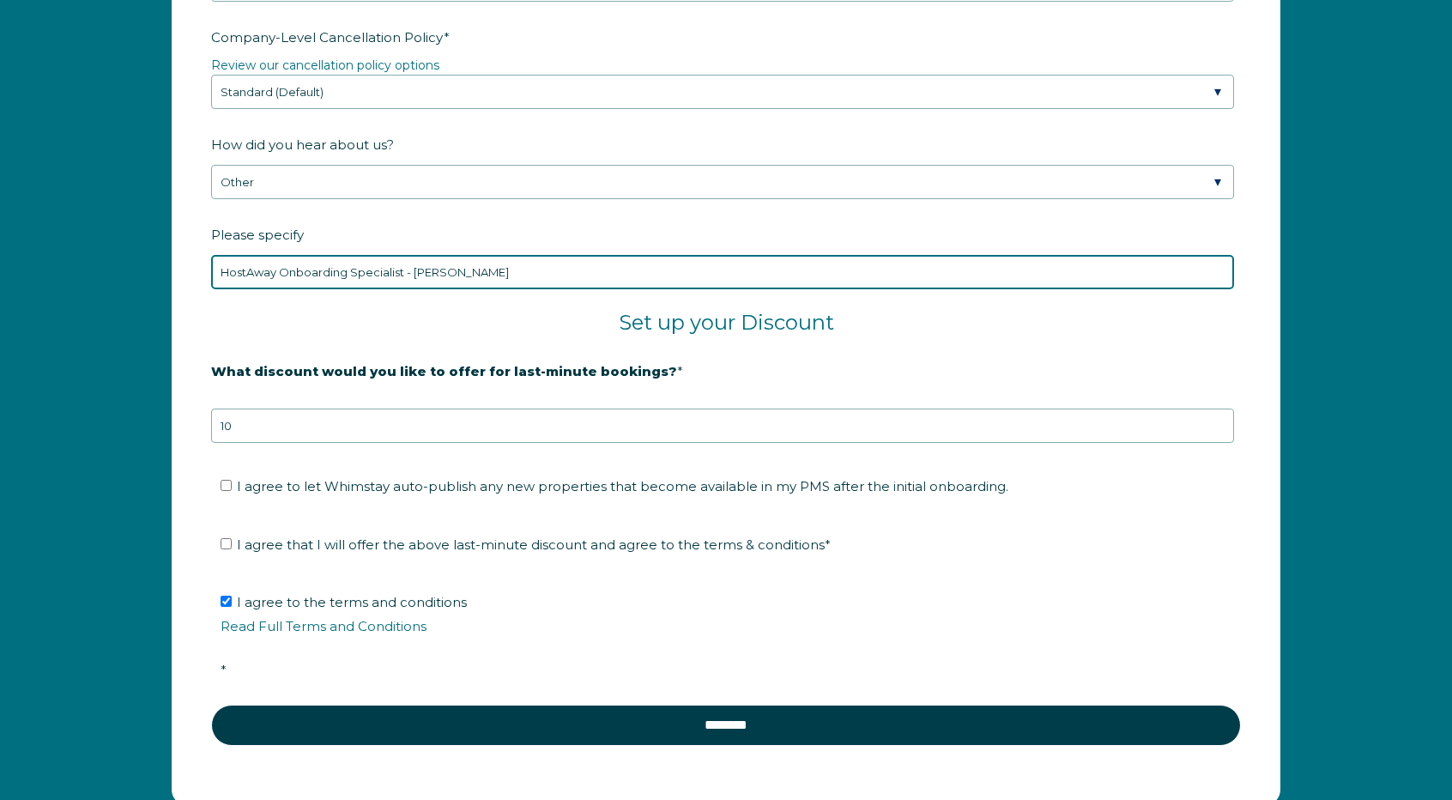
scroll to position [2841, 0]
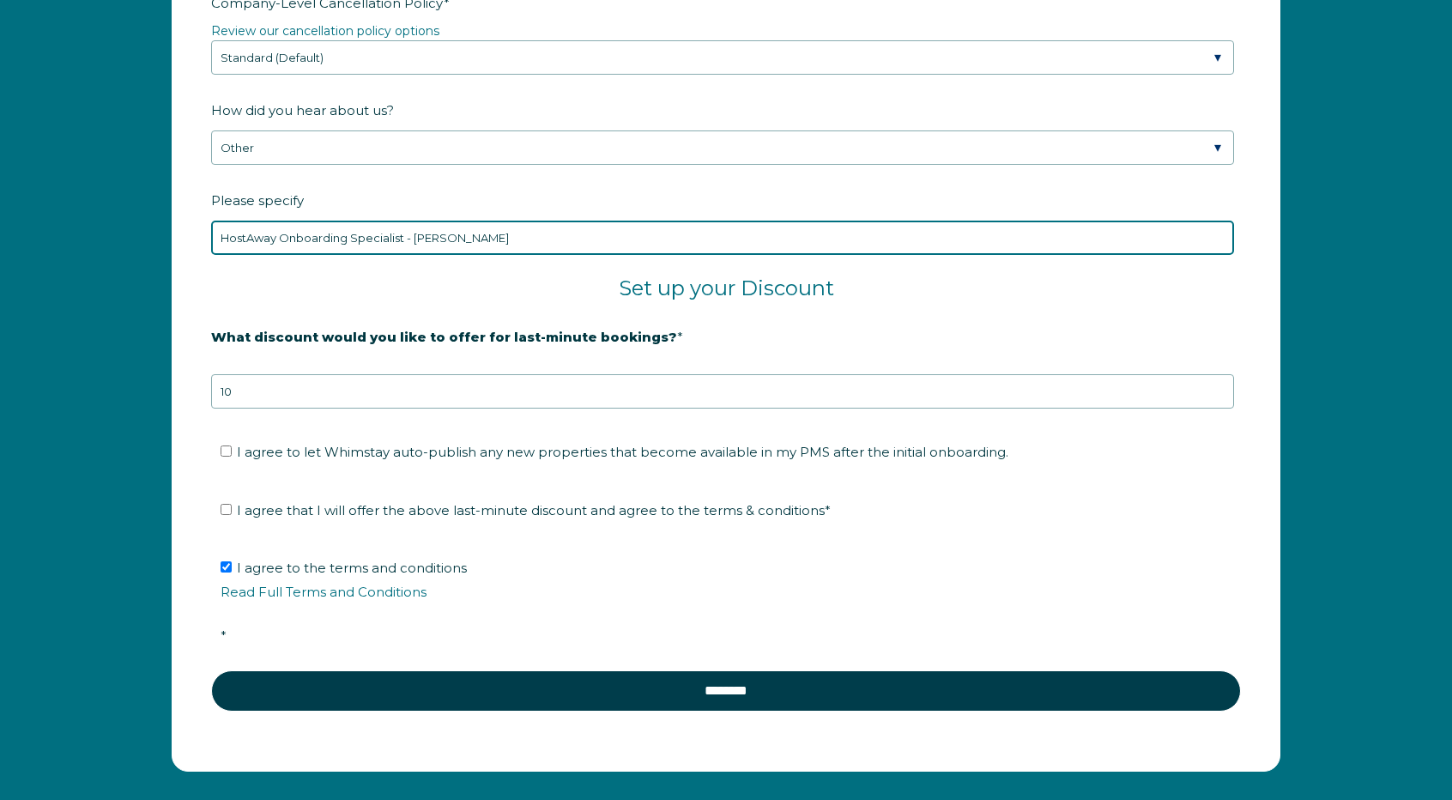
type input "HostAway Onboarding Specialist - Marianne"
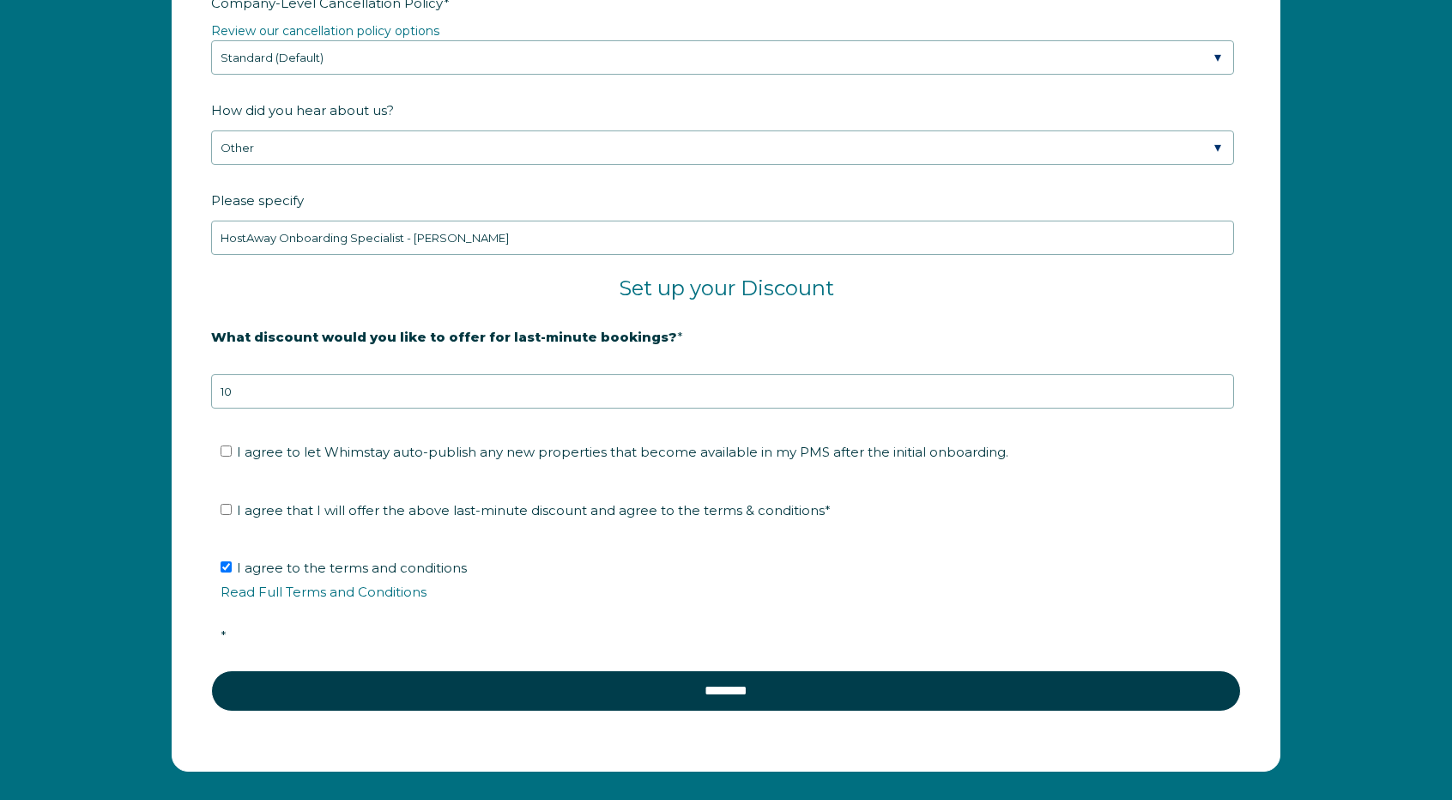
click at [431, 449] on span "I agree to let Whimstay auto-publish any new properties that become available i…" at bounding box center [623, 452] width 772 height 16
click at [232, 449] on input "I agree to let Whimstay auto-publish any new properties that become available i…" at bounding box center [226, 450] width 11 height 11
checkbox input "true"
click at [459, 509] on span "I agree that I will offer the above last-minute discount and agree to the terms…" at bounding box center [534, 510] width 594 height 16
click at [232, 509] on input "I agree that I will offer the above last-minute discount and agree to the terms…" at bounding box center [226, 509] width 11 height 11
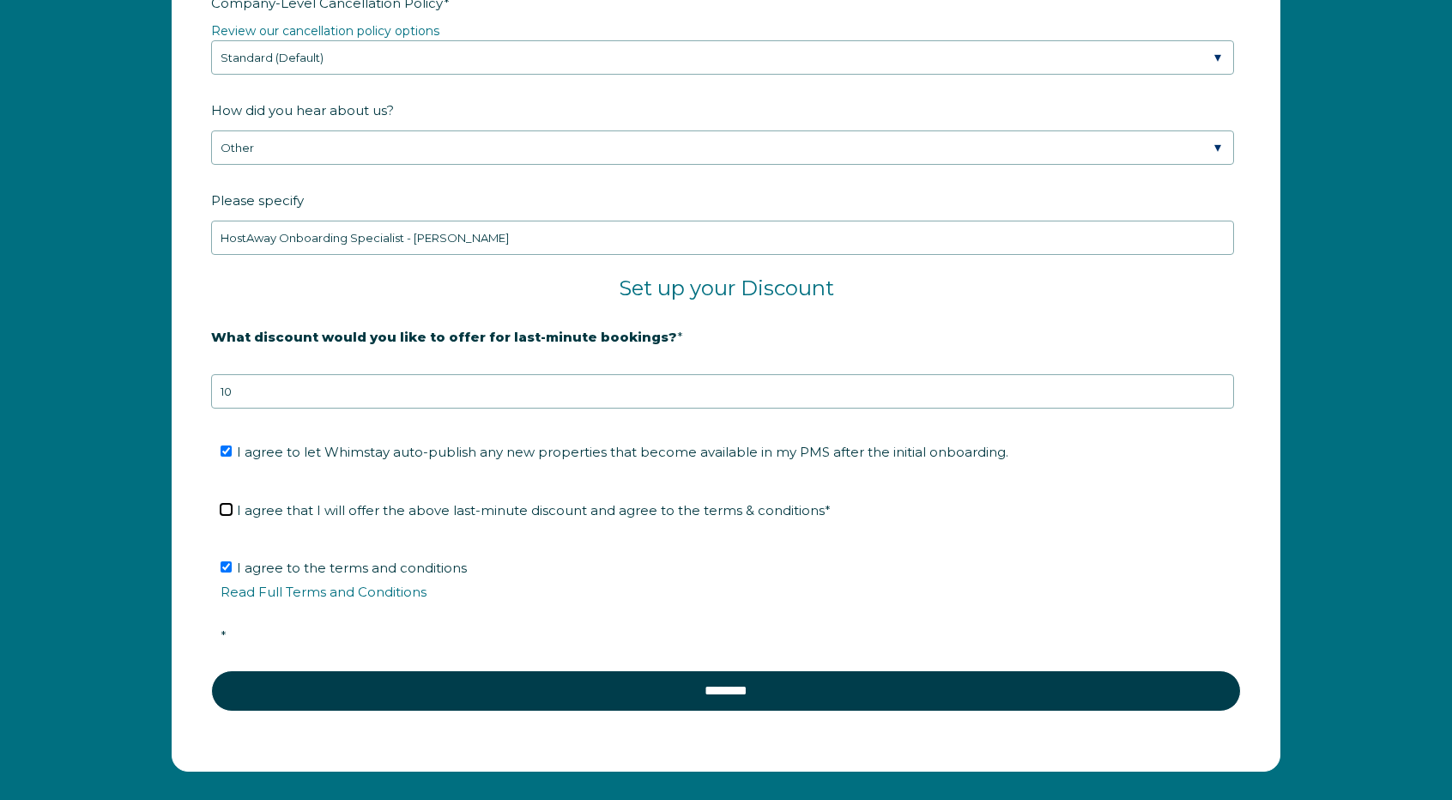
checkbox input "true"
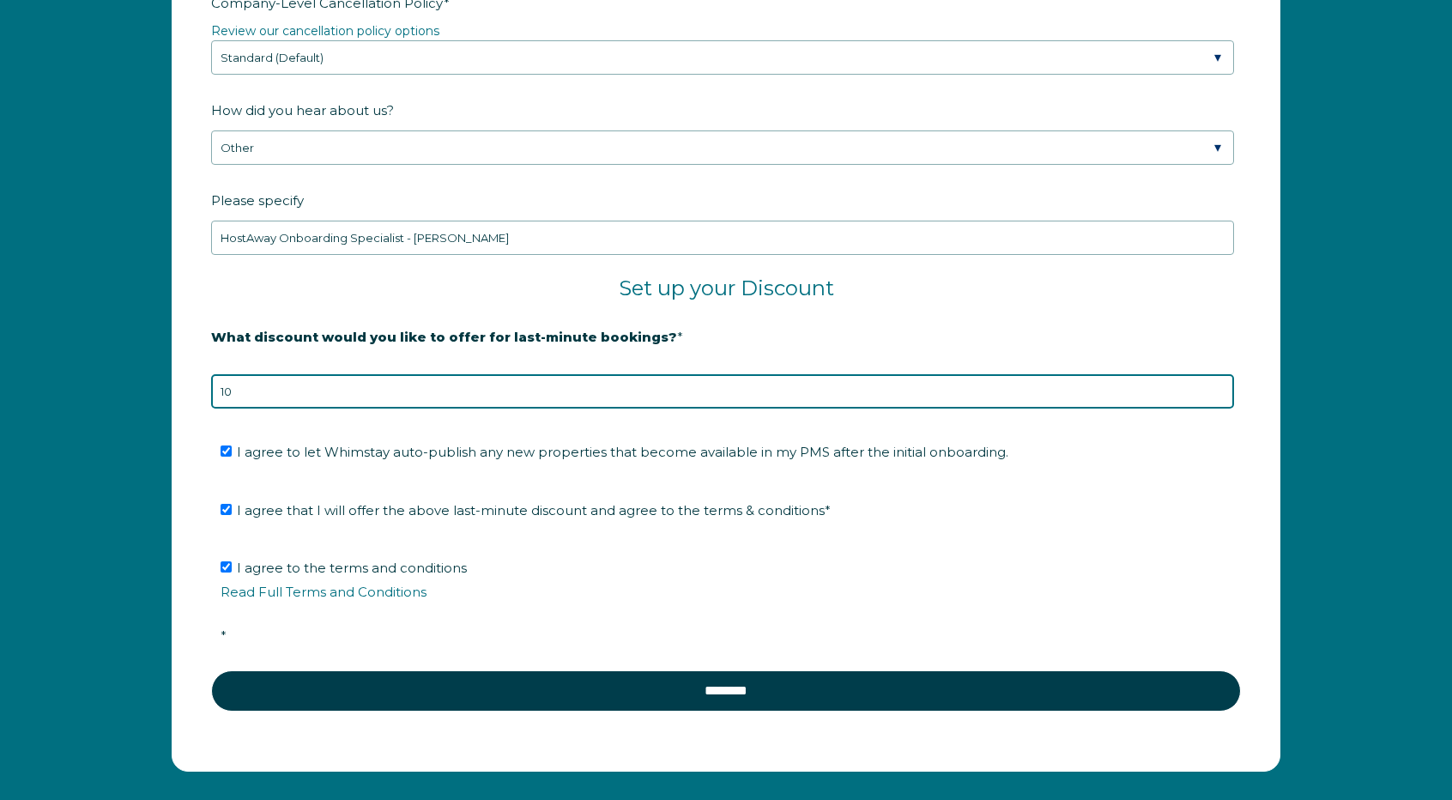
click at [480, 380] on input "10" at bounding box center [722, 391] width 1023 height 34
click at [1220, 389] on input "9" at bounding box center [722, 391] width 1023 height 34
click at [1220, 389] on input "8" at bounding box center [722, 391] width 1023 height 34
click at [1220, 389] on input "7" at bounding box center [722, 391] width 1023 height 34
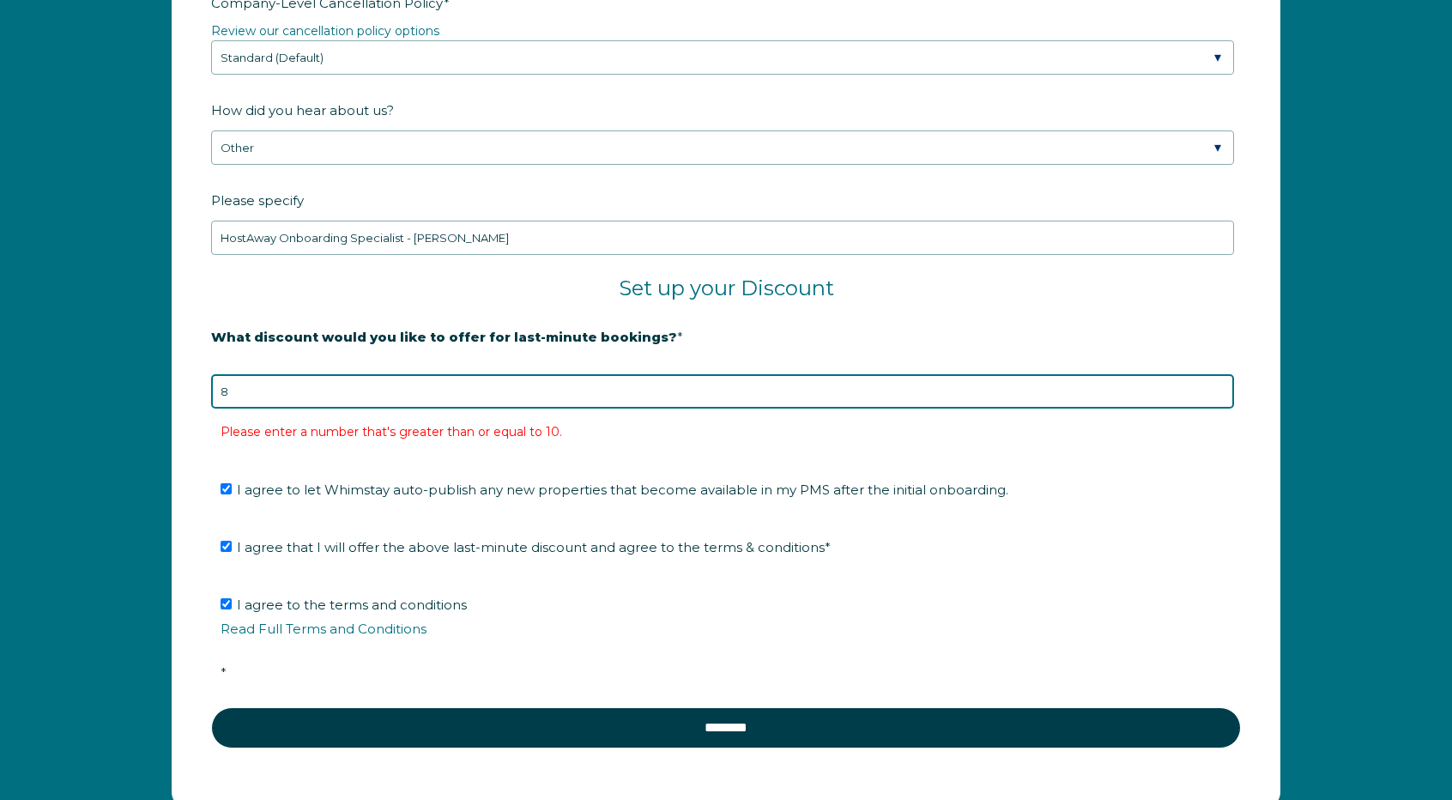
click at [1214, 377] on input "8" at bounding box center [722, 391] width 1023 height 34
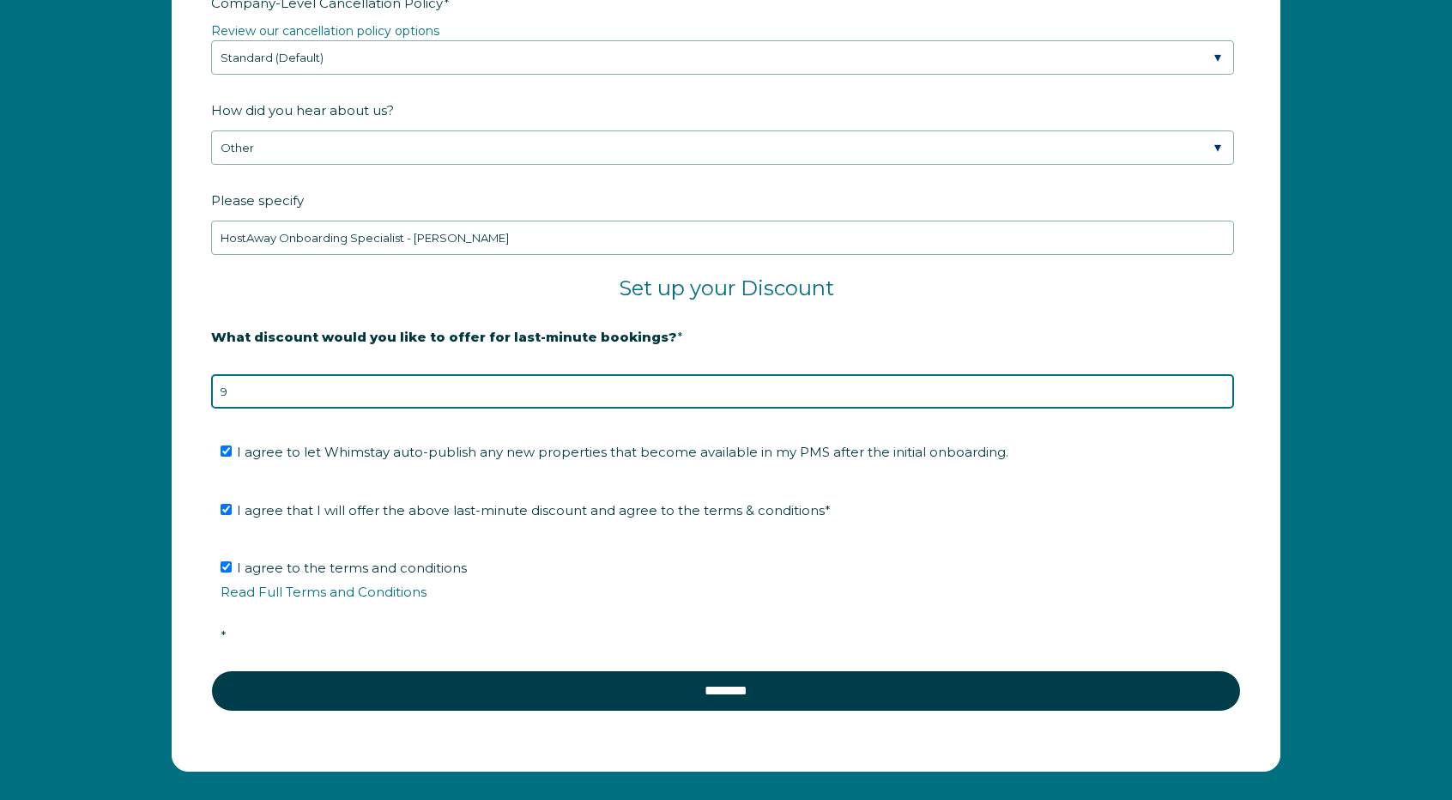
click at [1212, 380] on input "9" at bounding box center [722, 391] width 1023 height 34
type input "10"
click at [1220, 381] on input "10" at bounding box center [722, 391] width 1023 height 34
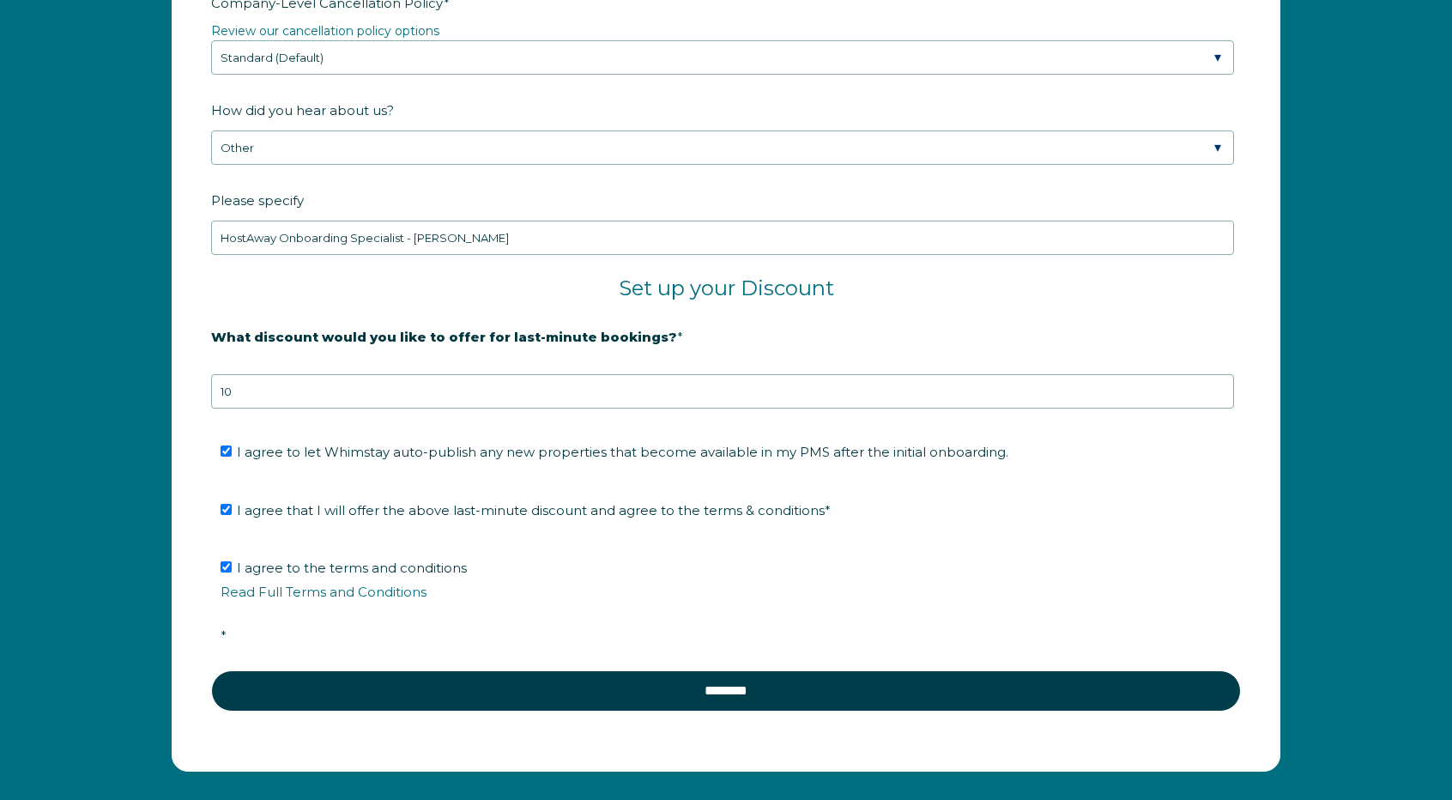
click at [1219, 467] on fieldset "I agree to let Whimstay auto-publish any new properties that become available i…" at bounding box center [726, 457] width 1030 height 57
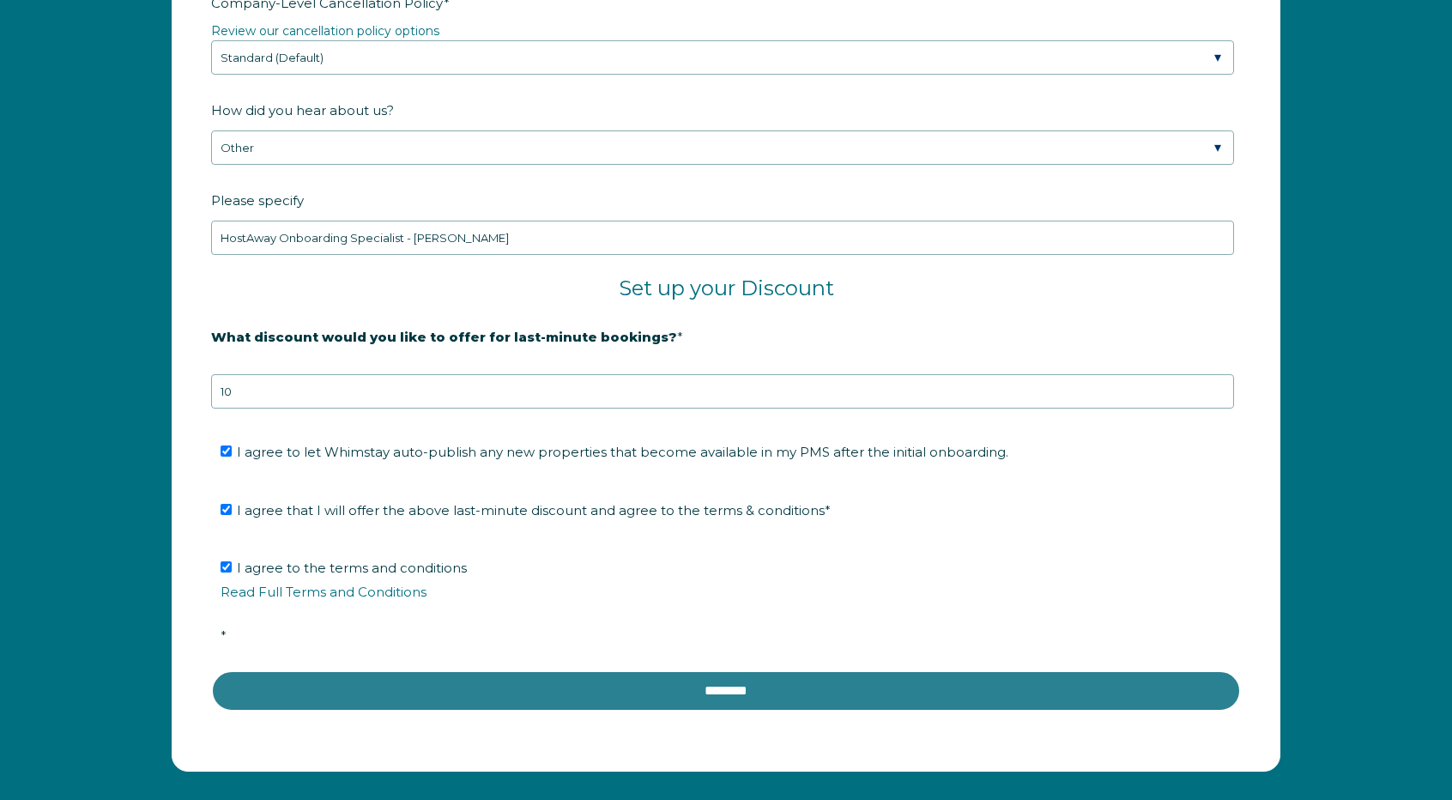
click at [494, 681] on input "********" at bounding box center [726, 690] width 1030 height 41
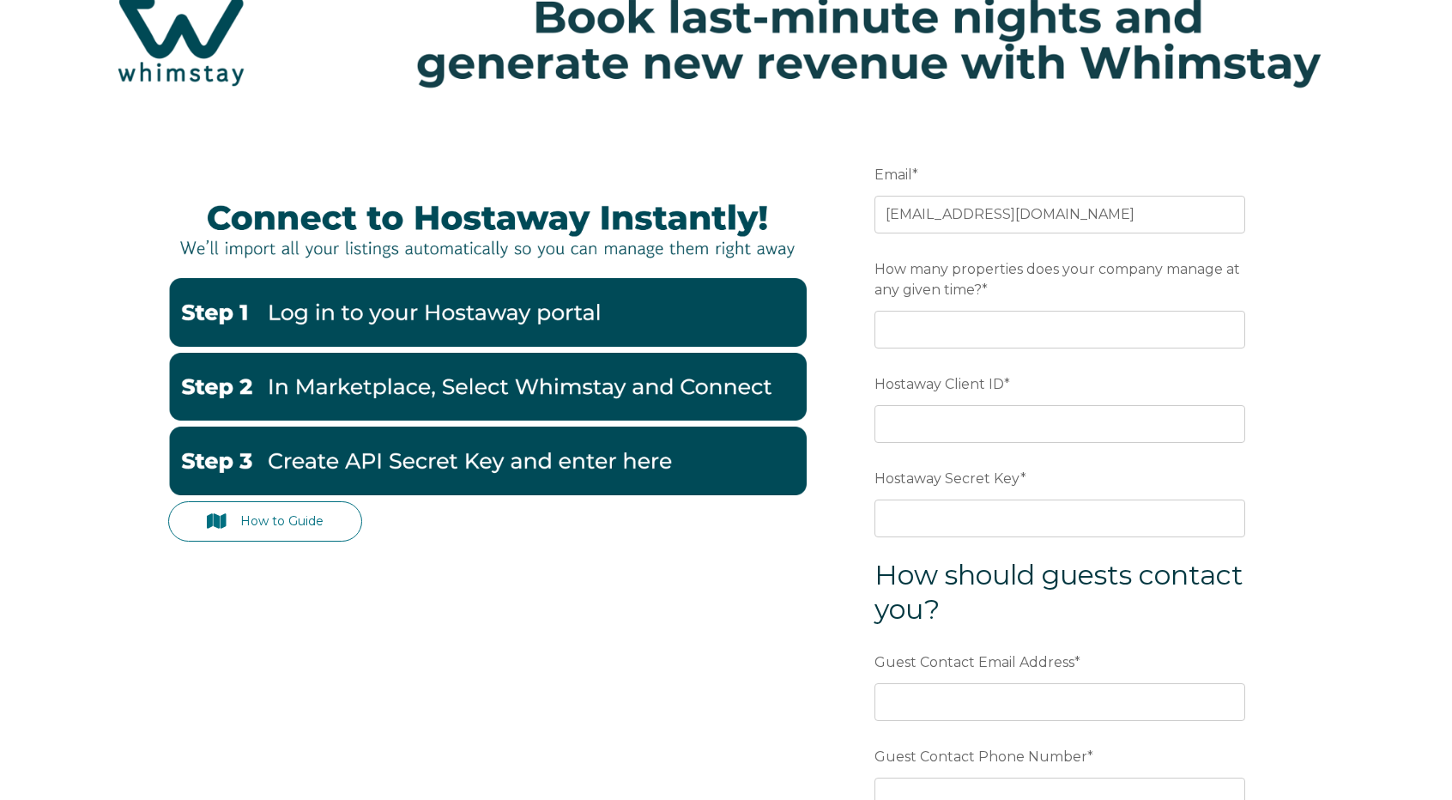
scroll to position [86, 0]
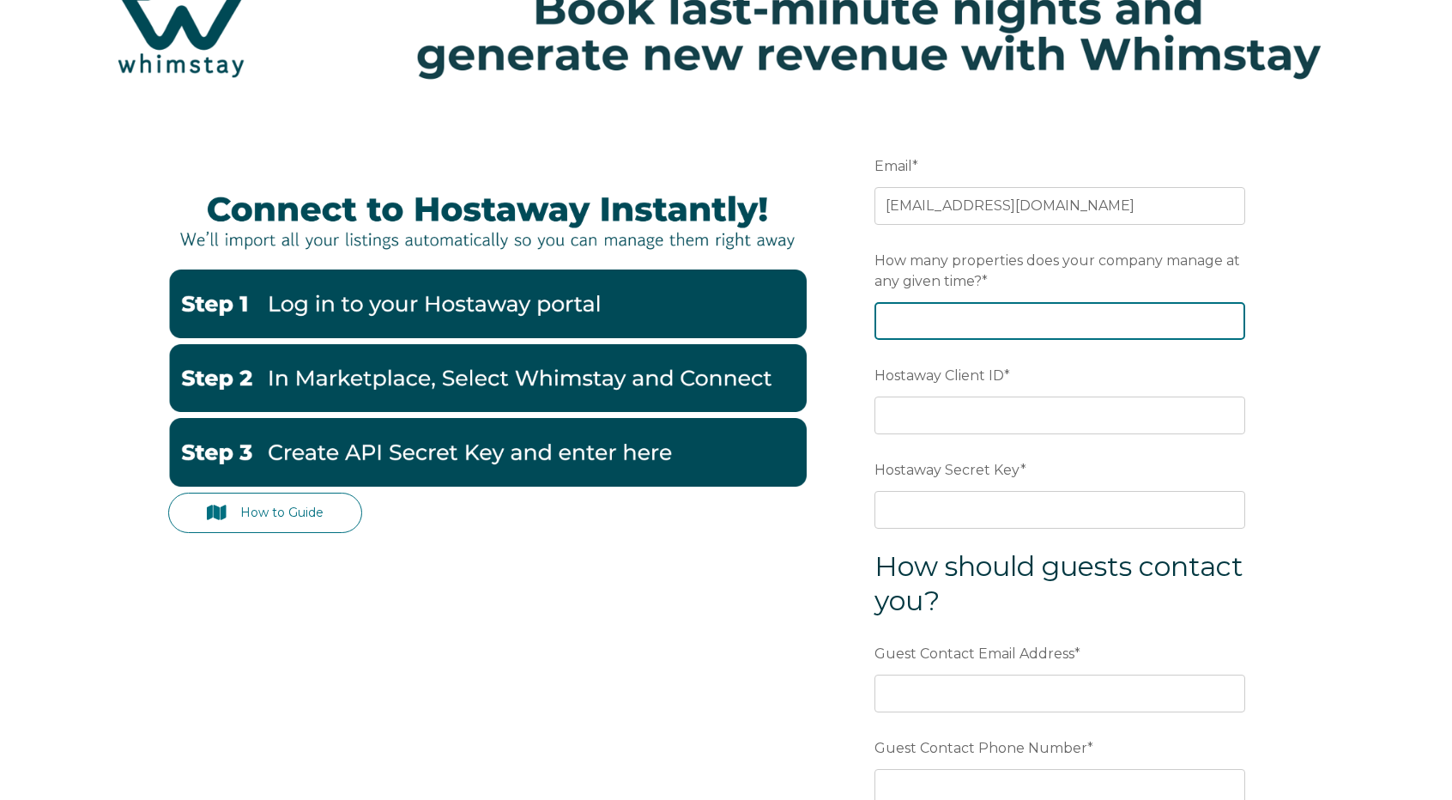
click at [996, 325] on input "How many properties does your company manage at any given time? *" at bounding box center [1060, 321] width 371 height 38
click at [1226, 312] on input "1" at bounding box center [1060, 321] width 371 height 38
type input "2"
click at [1226, 312] on input "2" at bounding box center [1060, 321] width 371 height 38
click at [961, 365] on span "Hostaway Client ID" at bounding box center [940, 375] width 130 height 27
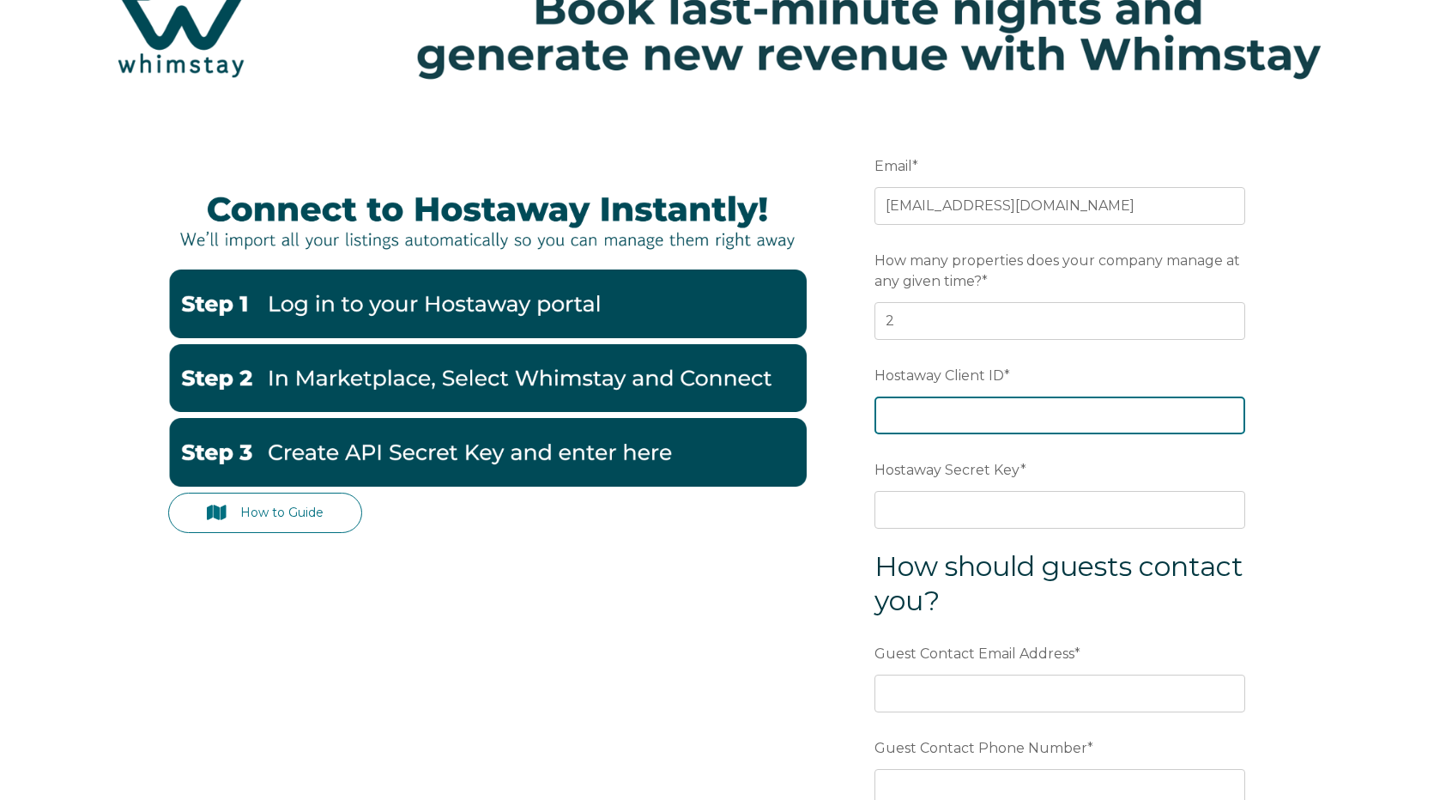
click at [961, 396] on input "Hostaway Client ID *" at bounding box center [1060, 415] width 371 height 38
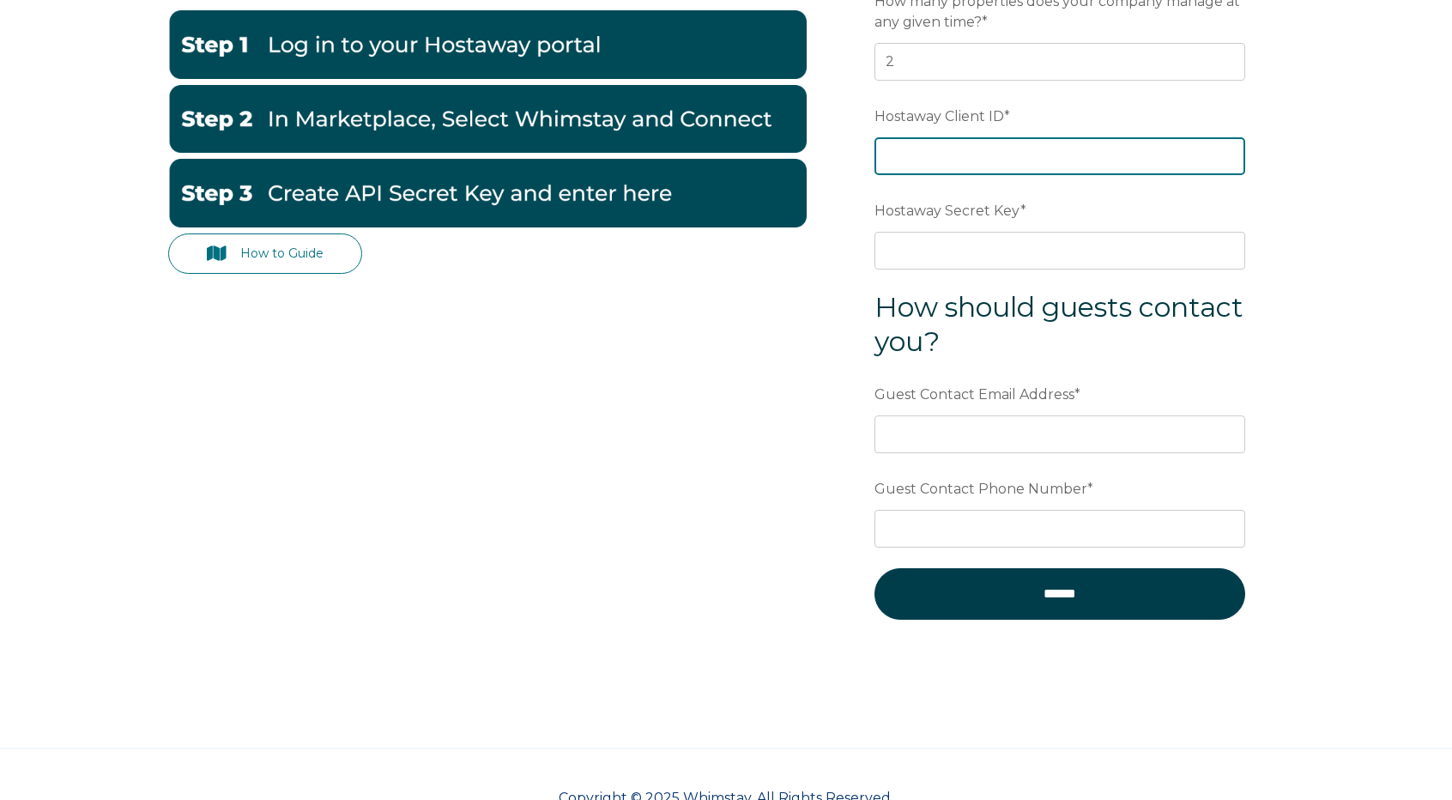
scroll to position [219, 0]
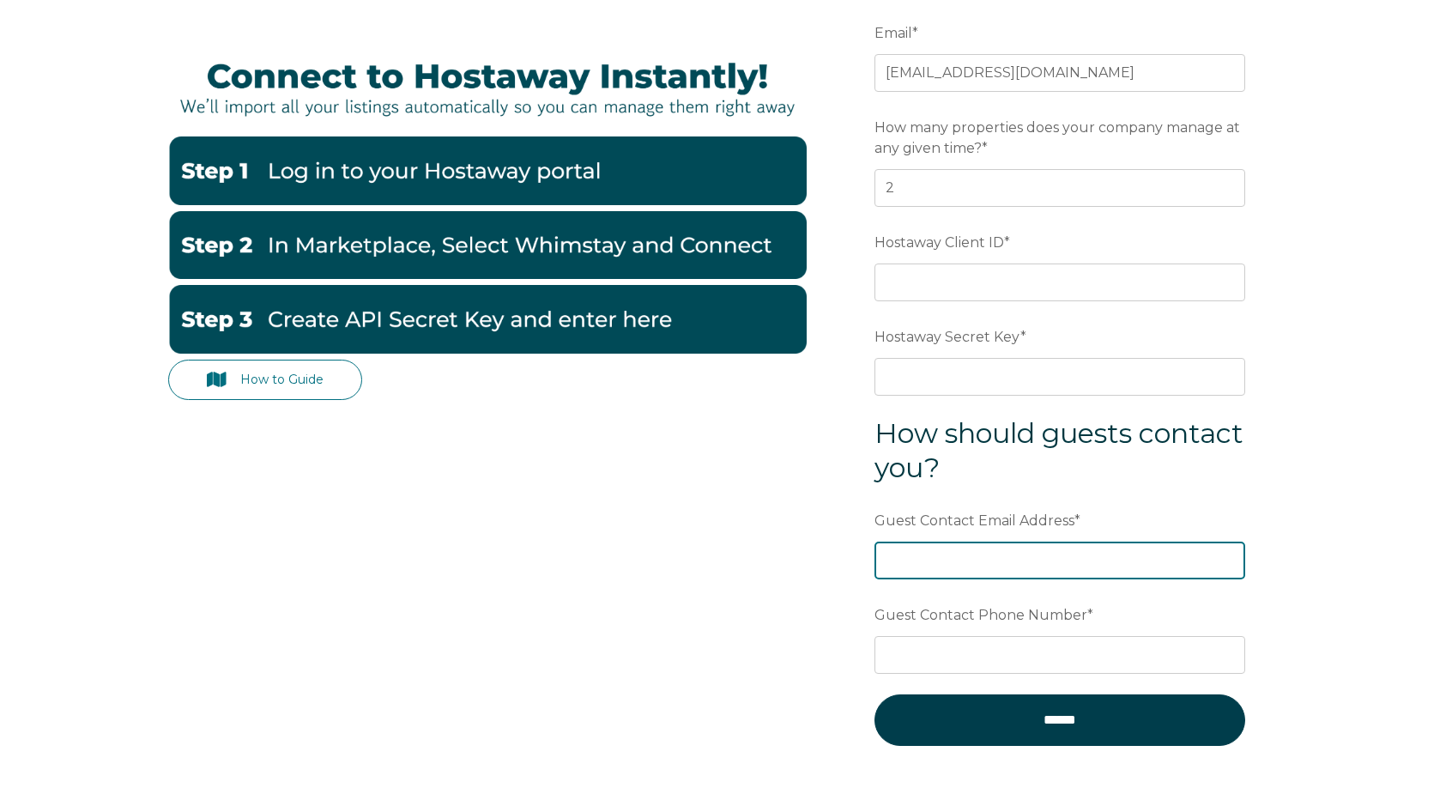
click at [1003, 554] on div "Guest Contact Email Address *" at bounding box center [1060, 542] width 371 height 74
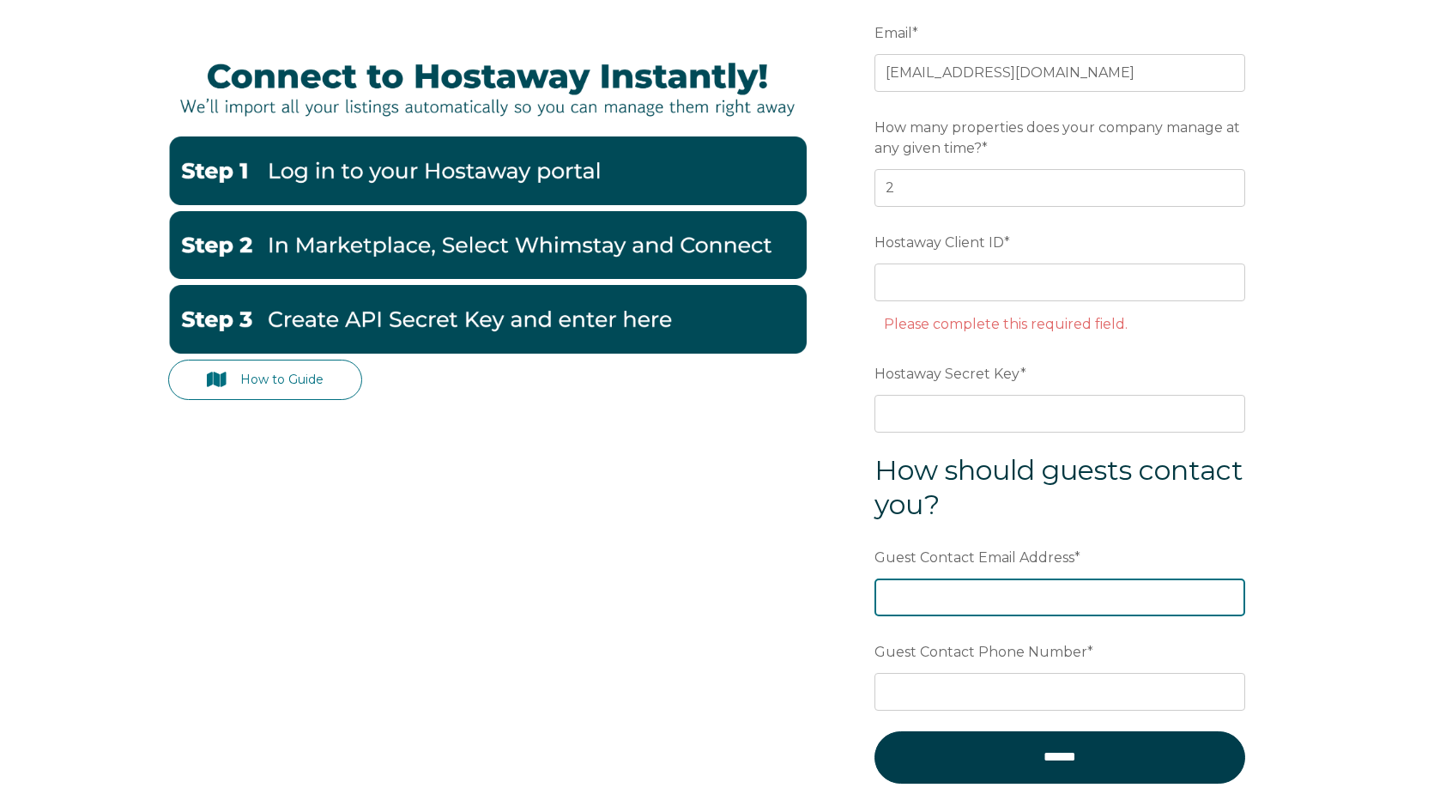
click at [984, 584] on input "Guest Contact Email Address *" at bounding box center [1060, 597] width 371 height 38
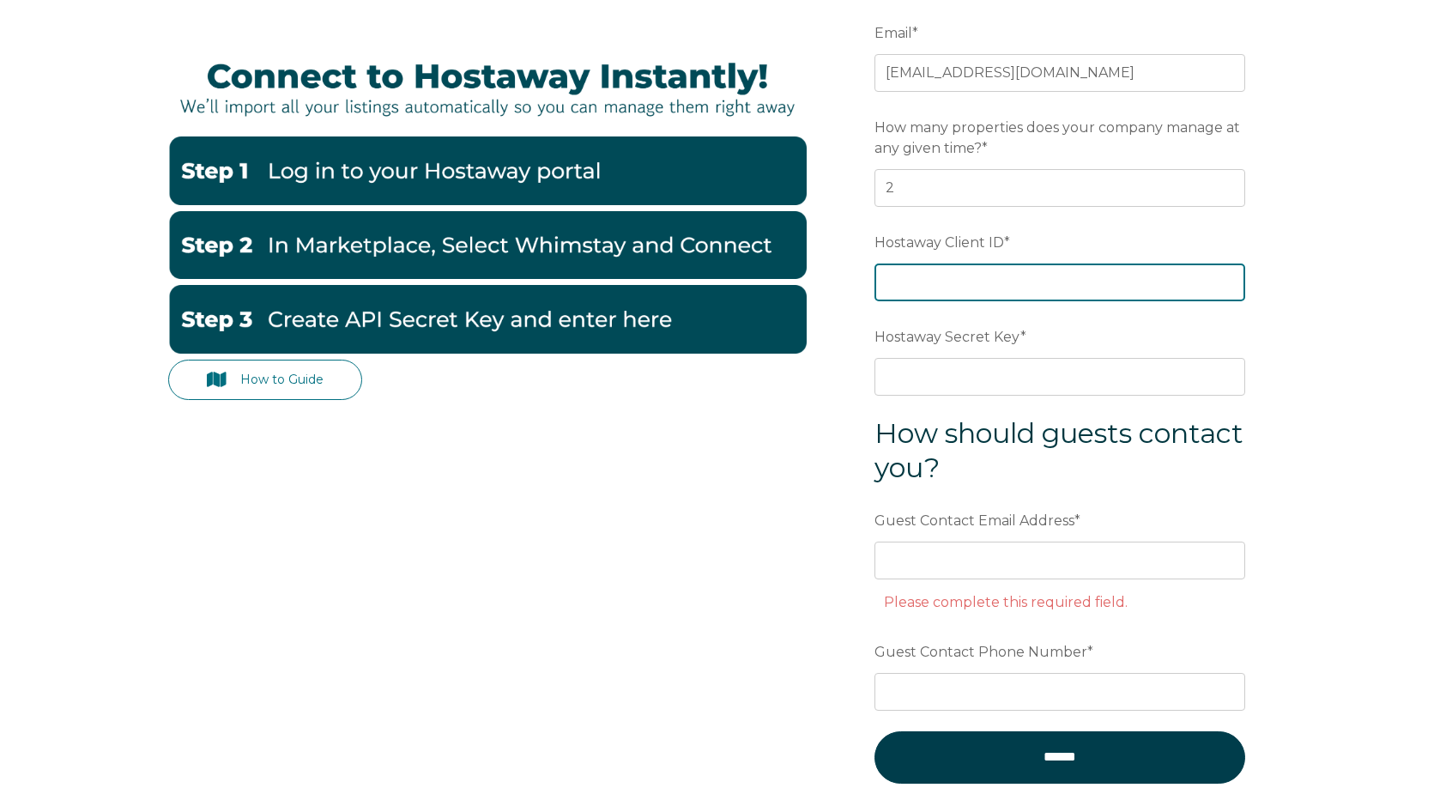
click at [1094, 283] on input "Hostaway Client ID *" at bounding box center [1060, 282] width 371 height 38
paste input "139585"
type input "139585"
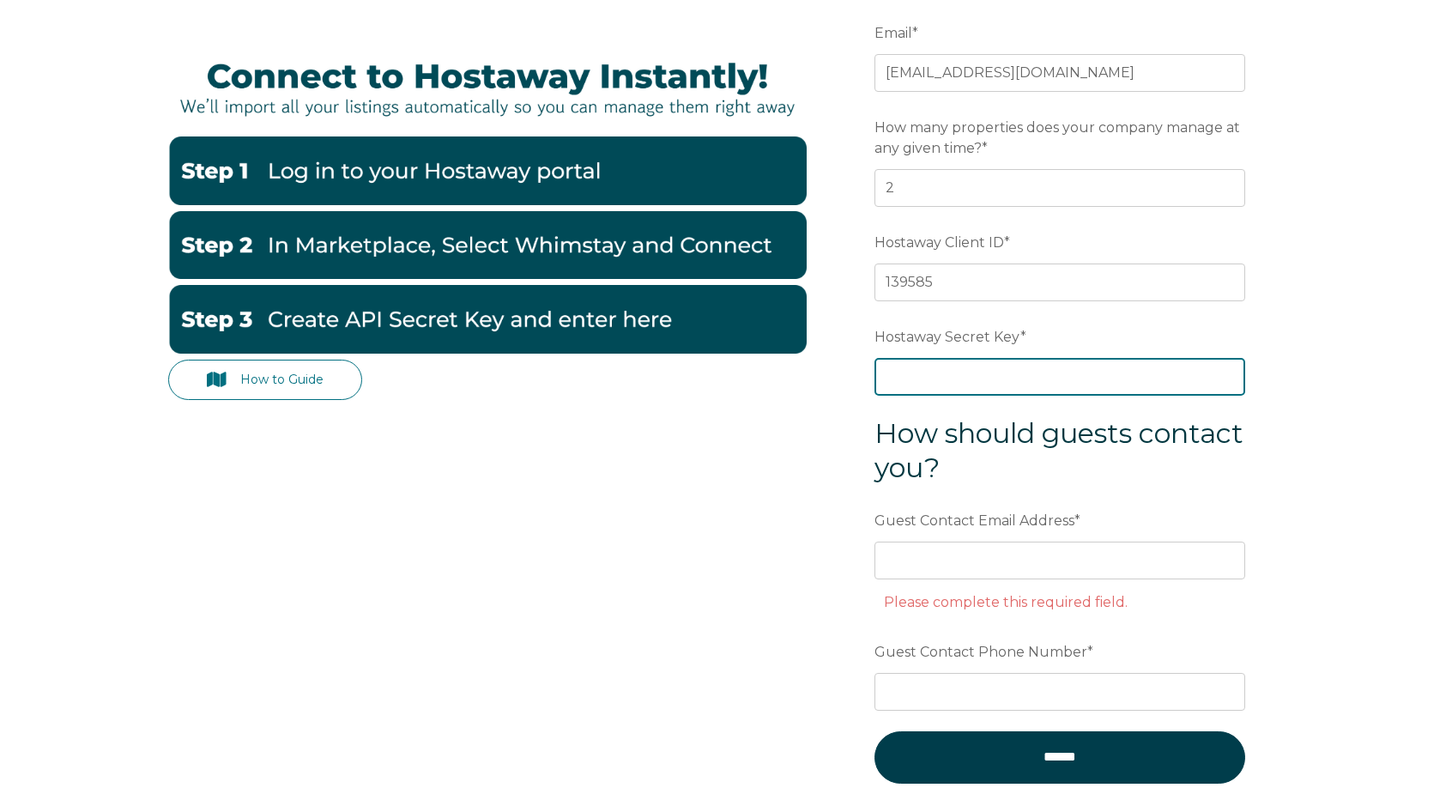
click at [1078, 372] on input "Hostaway Secret Key *" at bounding box center [1060, 377] width 371 height 38
paste input "040353e4866db84226ad90082851bdc86e9496c7cbe5dc3187e123c2648e897a"
type input "040353e4866db84226ad90082851bdc86e9496c7cbe5dc3187e123c2648e897a"
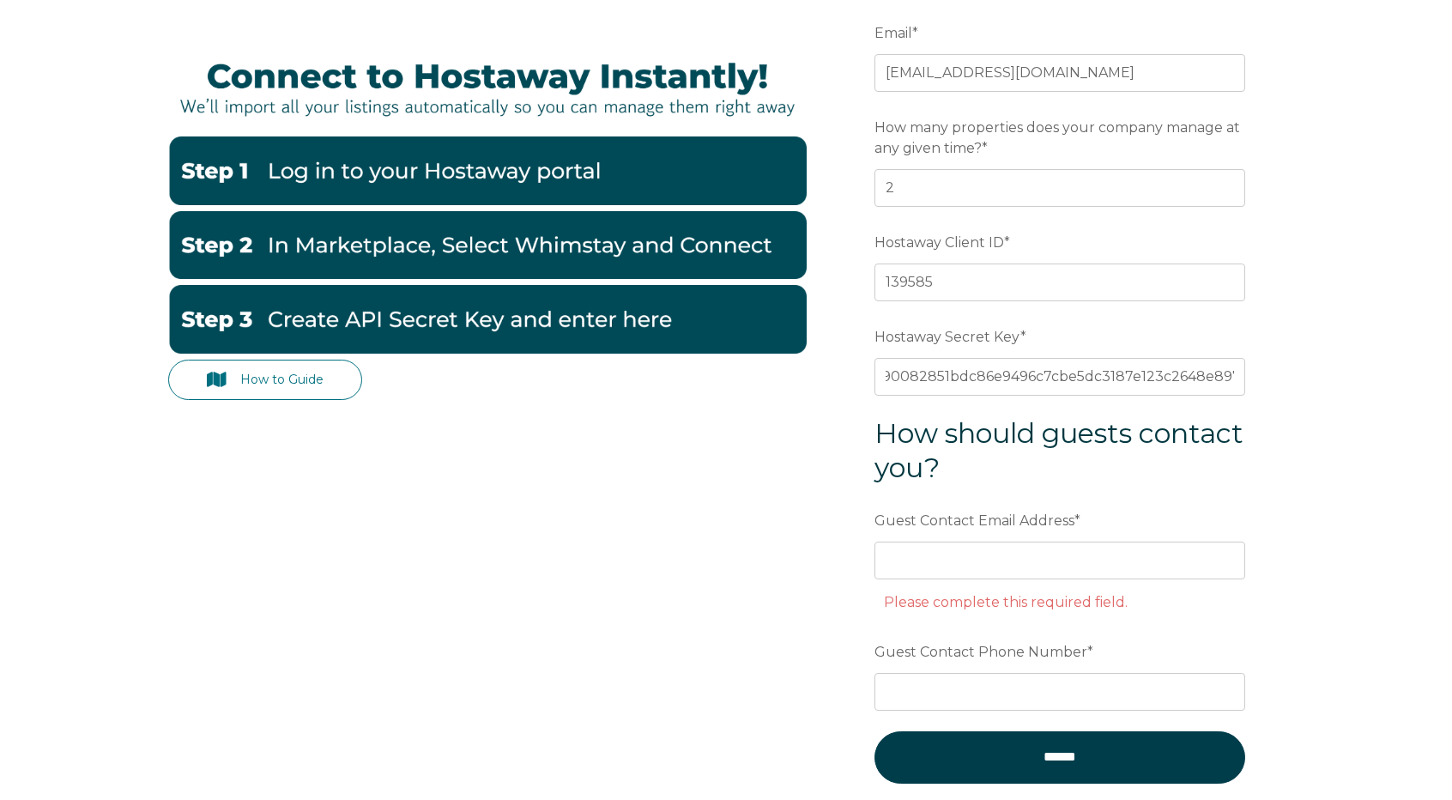
scroll to position [0, 0]
click at [1052, 502] on form "Email * rbpguestservices@gmail.com Preferred language SDR How many properties d…" at bounding box center [1060, 410] width 448 height 862
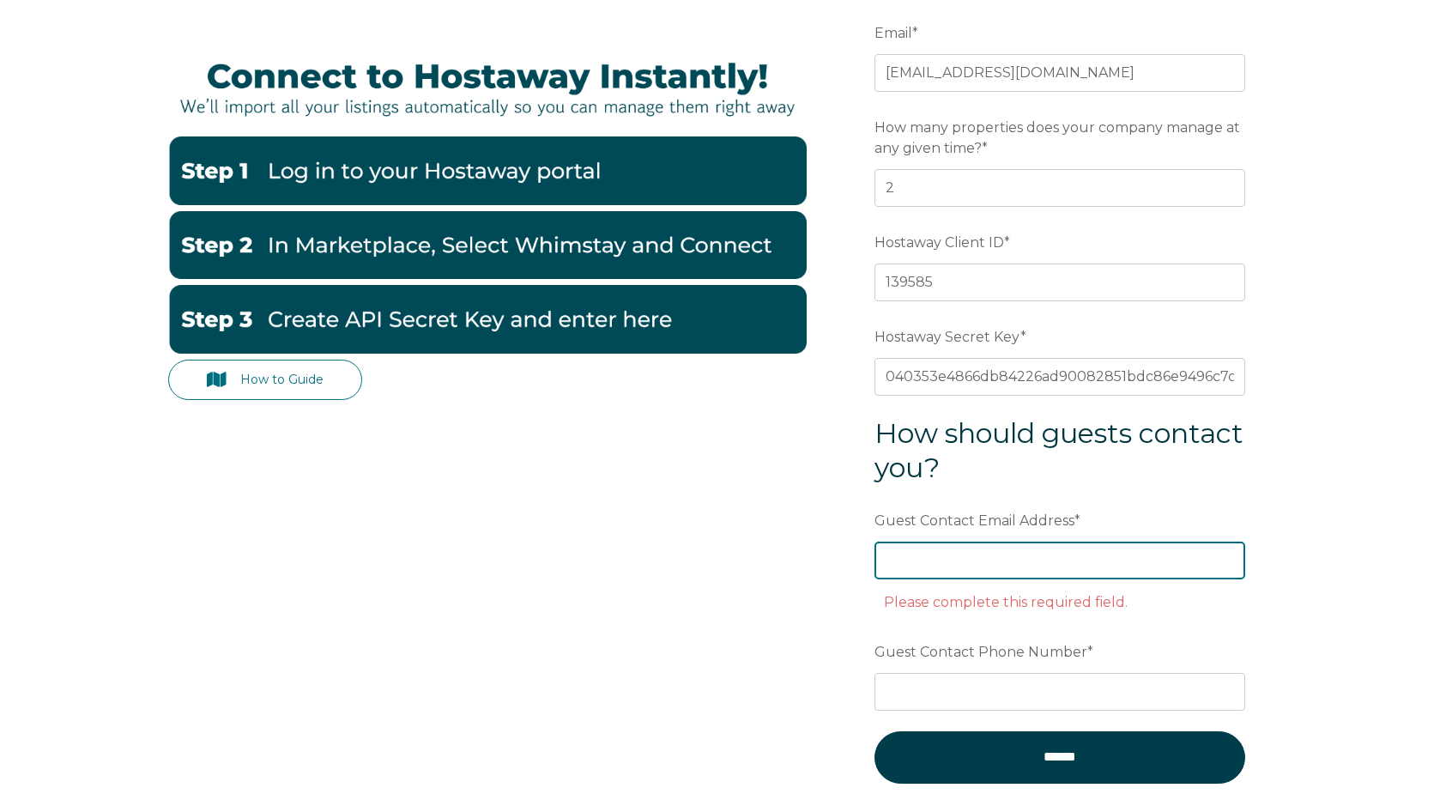
click at [1017, 549] on input "Guest Contact Email Address *" at bounding box center [1060, 561] width 371 height 38
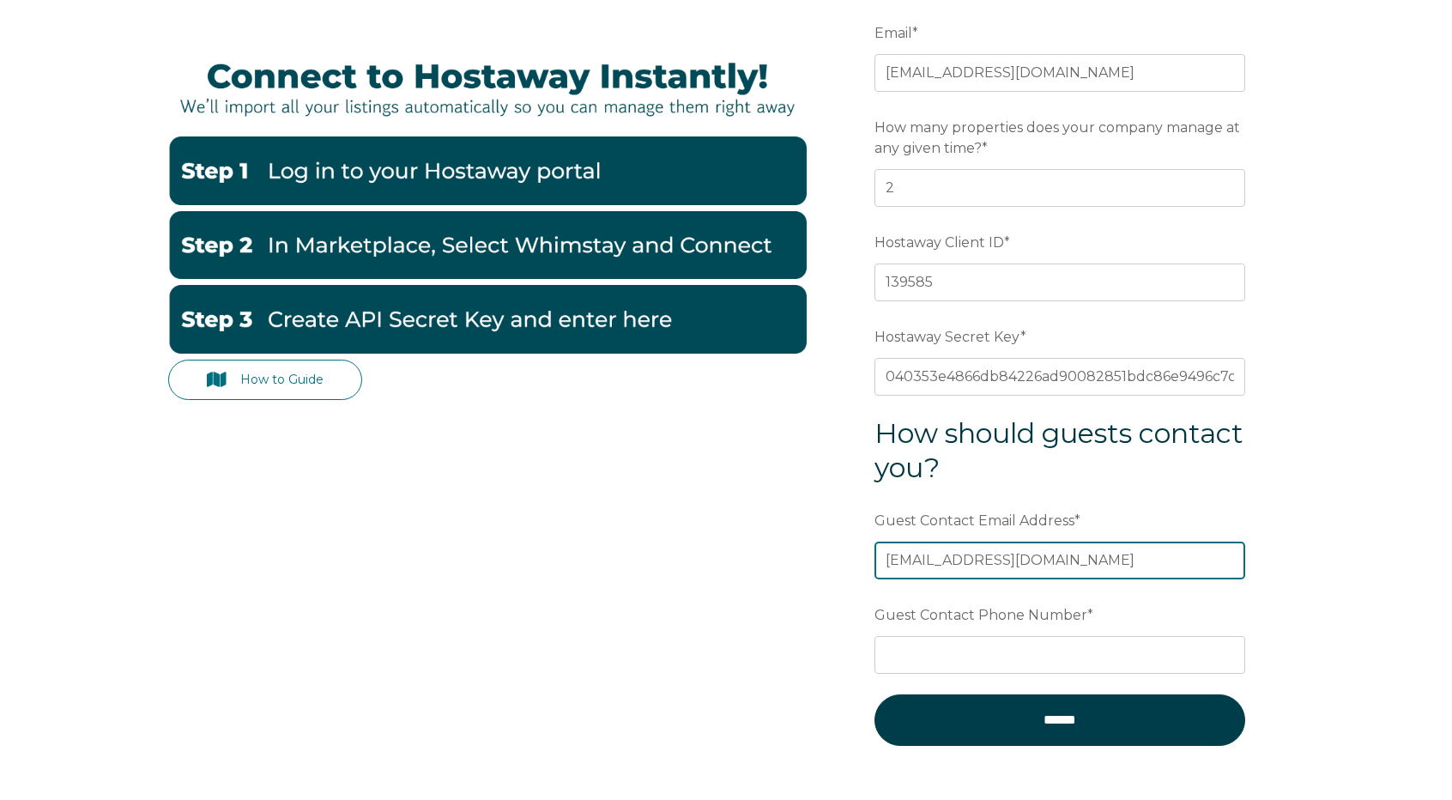
type input "[EMAIL_ADDRESS][DOMAIN_NAME]"
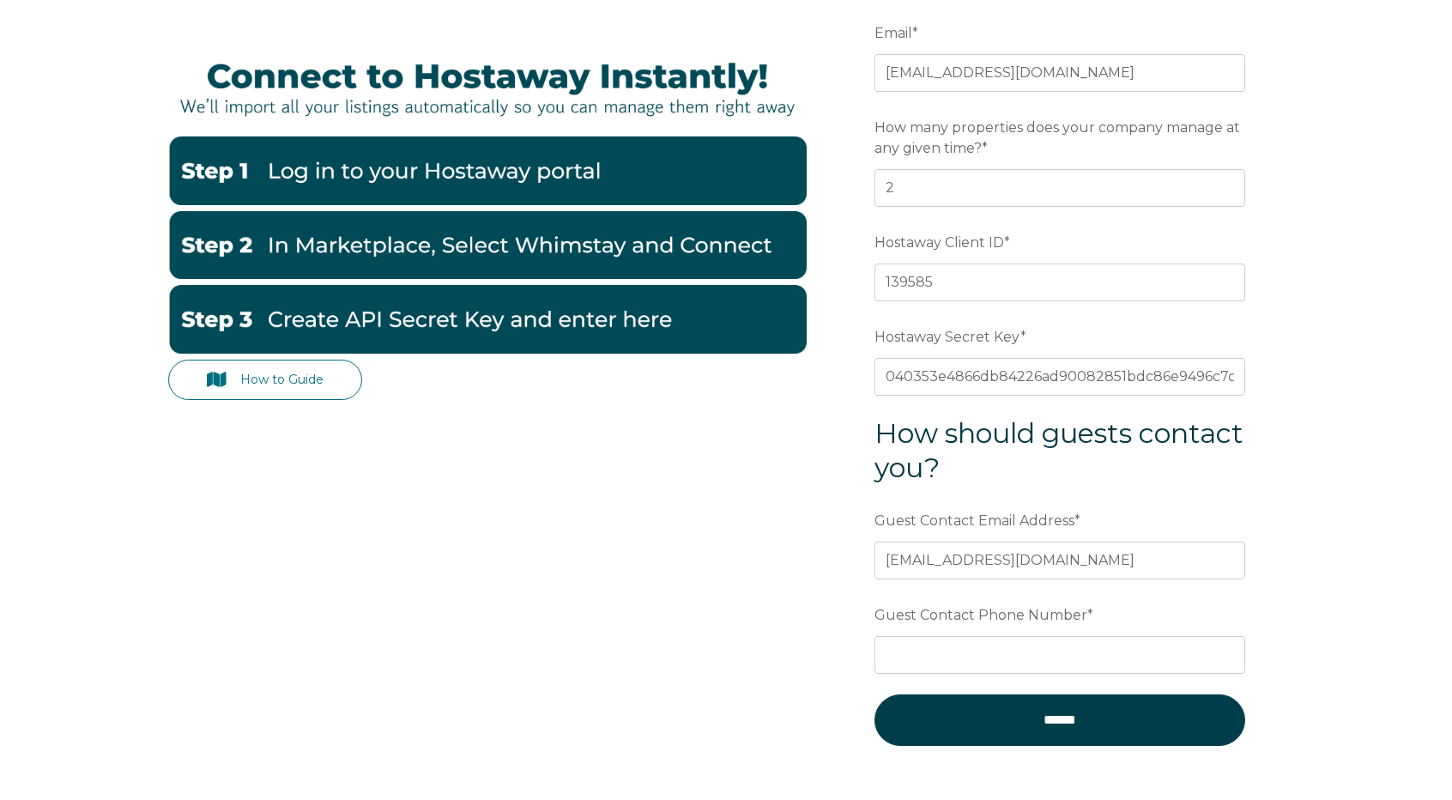
click at [844, 604] on form "Email * rbpguestservices@gmail.com Preferred language SDR How many properties d…" at bounding box center [1060, 392] width 448 height 826
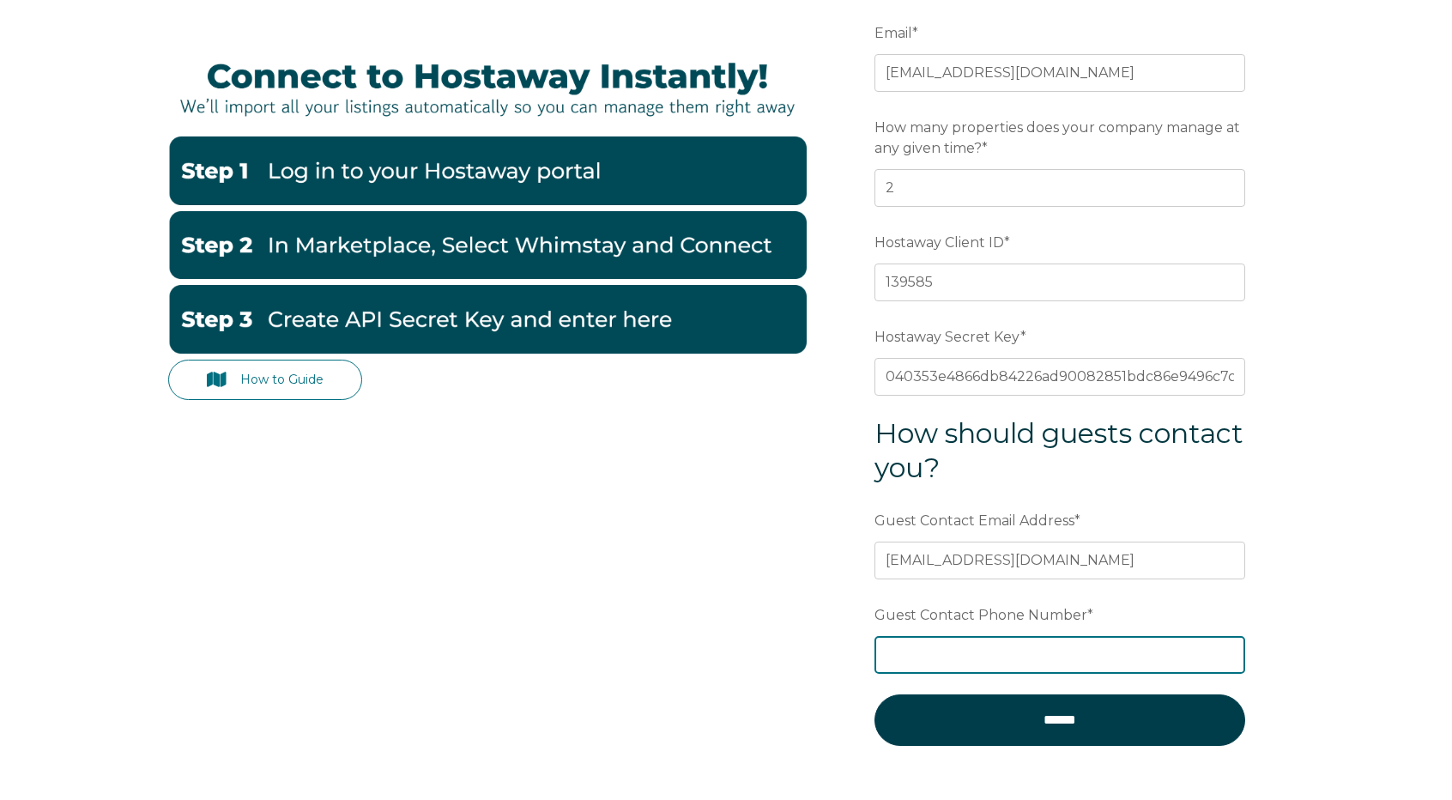
click at [993, 655] on input "Guest Contact Phone Number *" at bounding box center [1060, 655] width 371 height 38
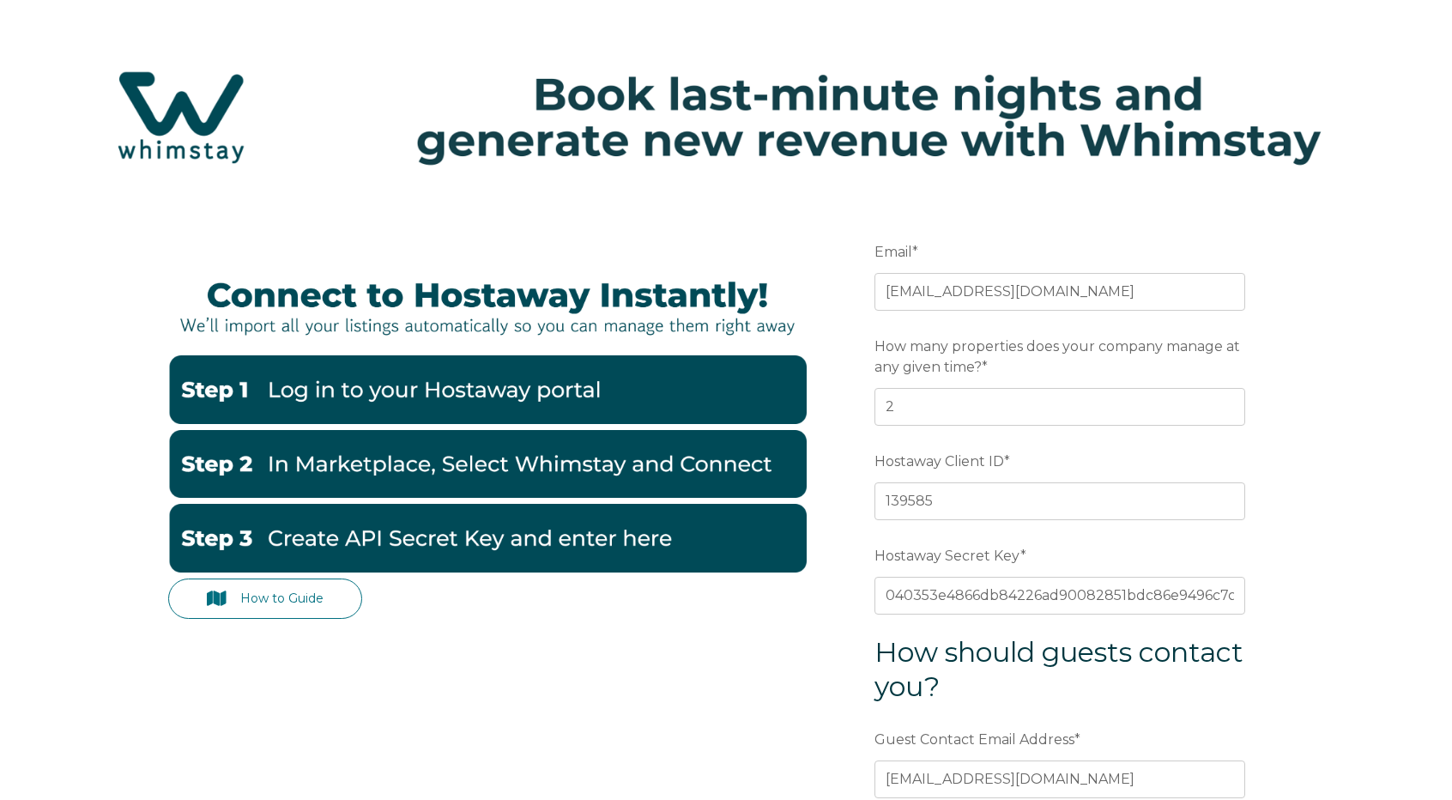
scroll to position [390, 0]
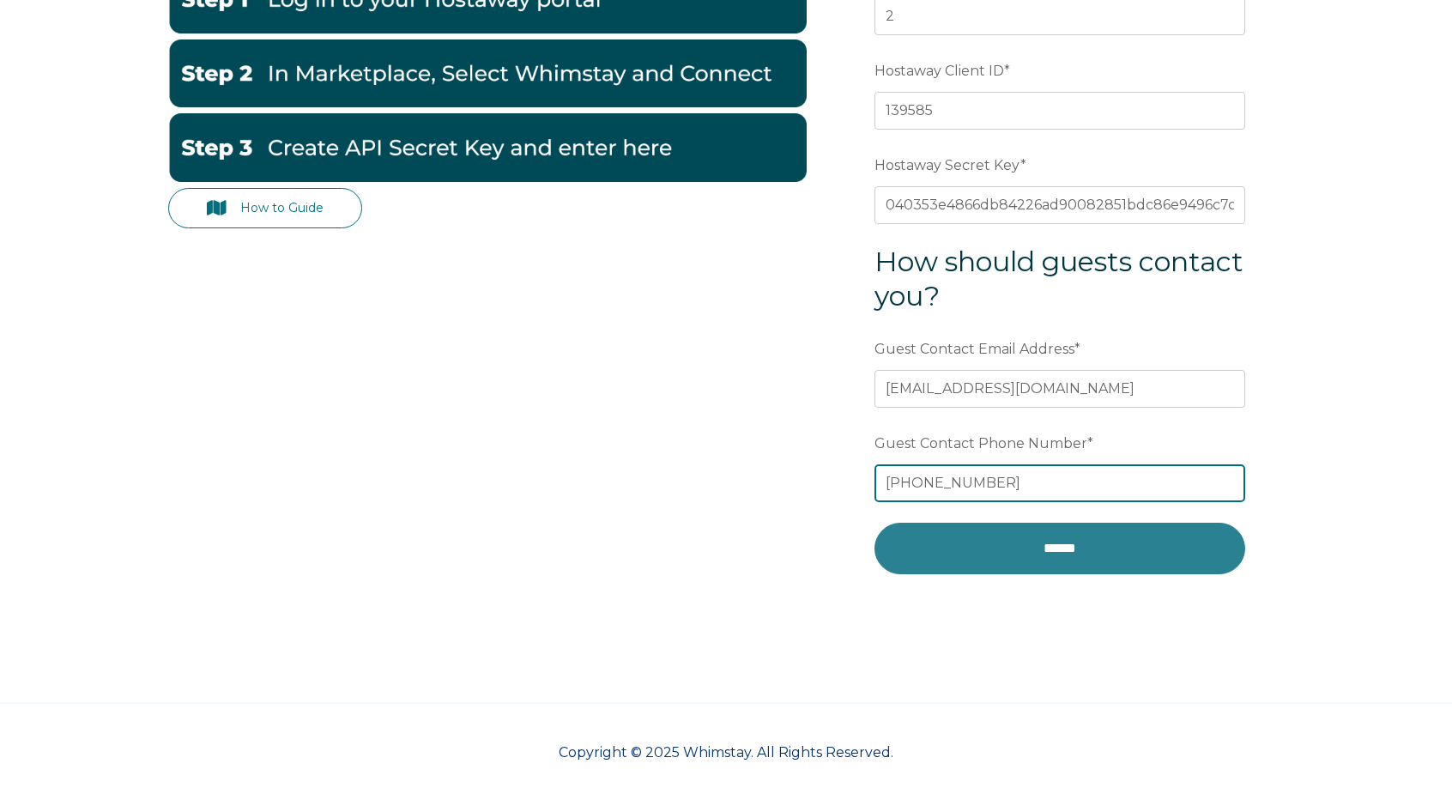
type input "+14104301193"
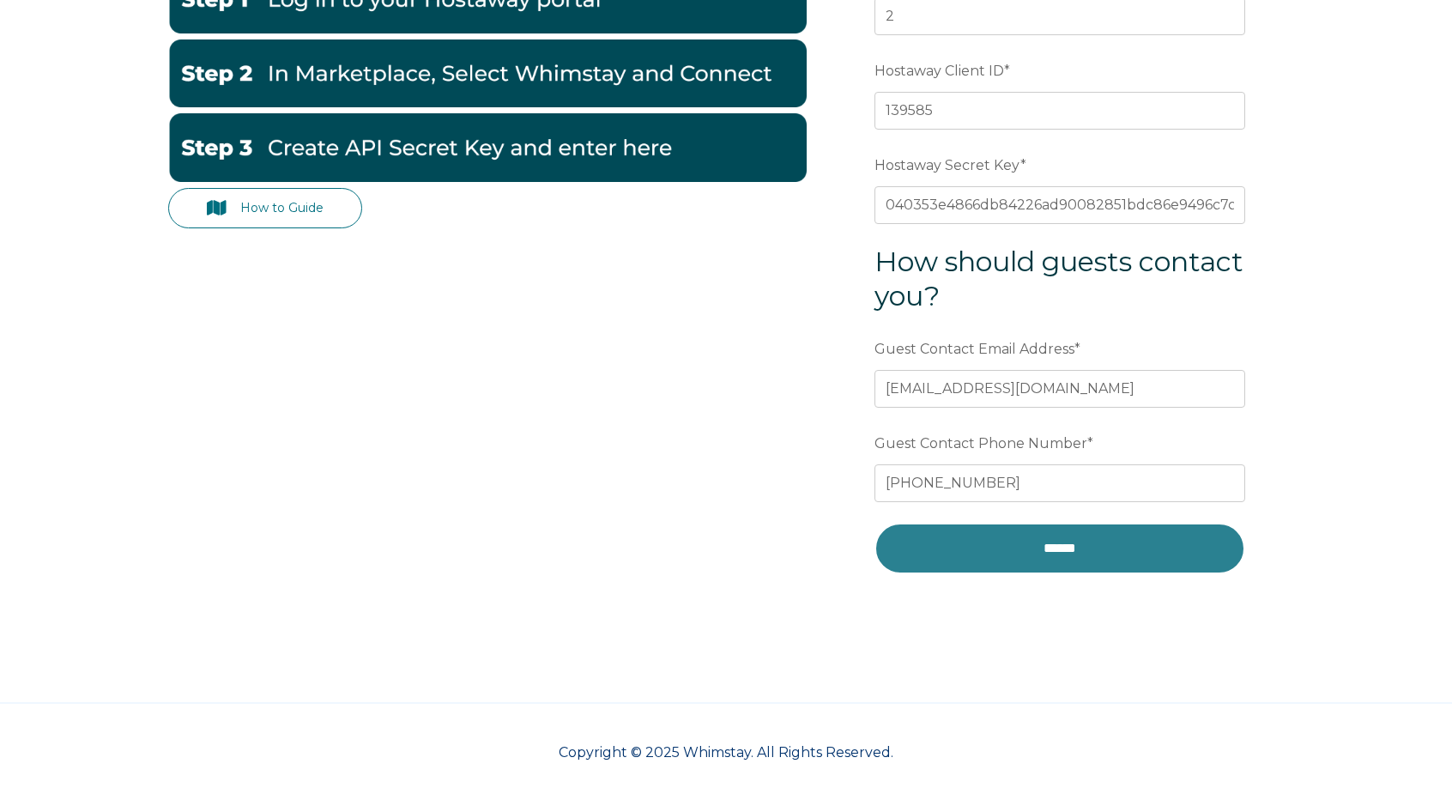
click at [1145, 548] on input "******" at bounding box center [1060, 548] width 371 height 51
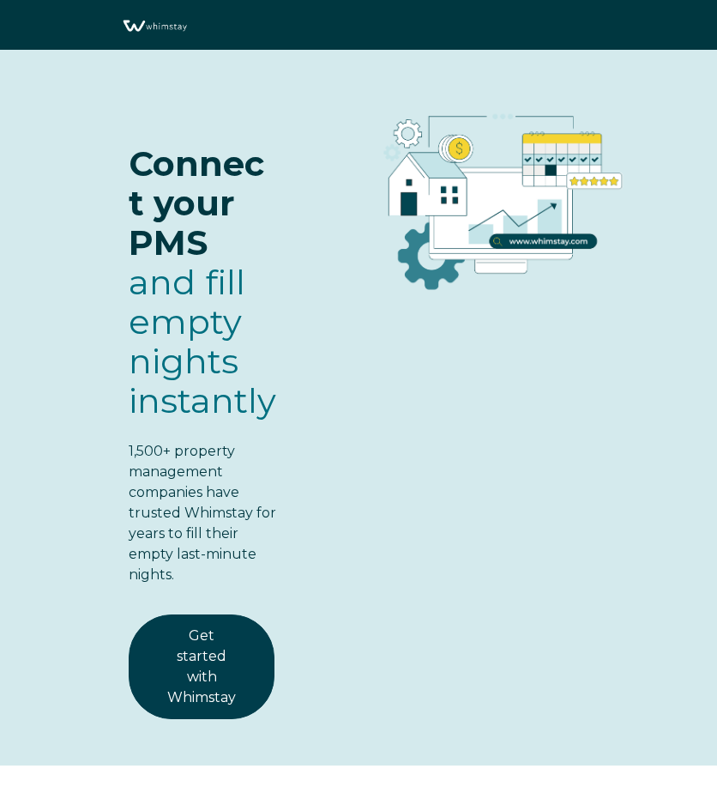
select select "US"
select select "Standard"
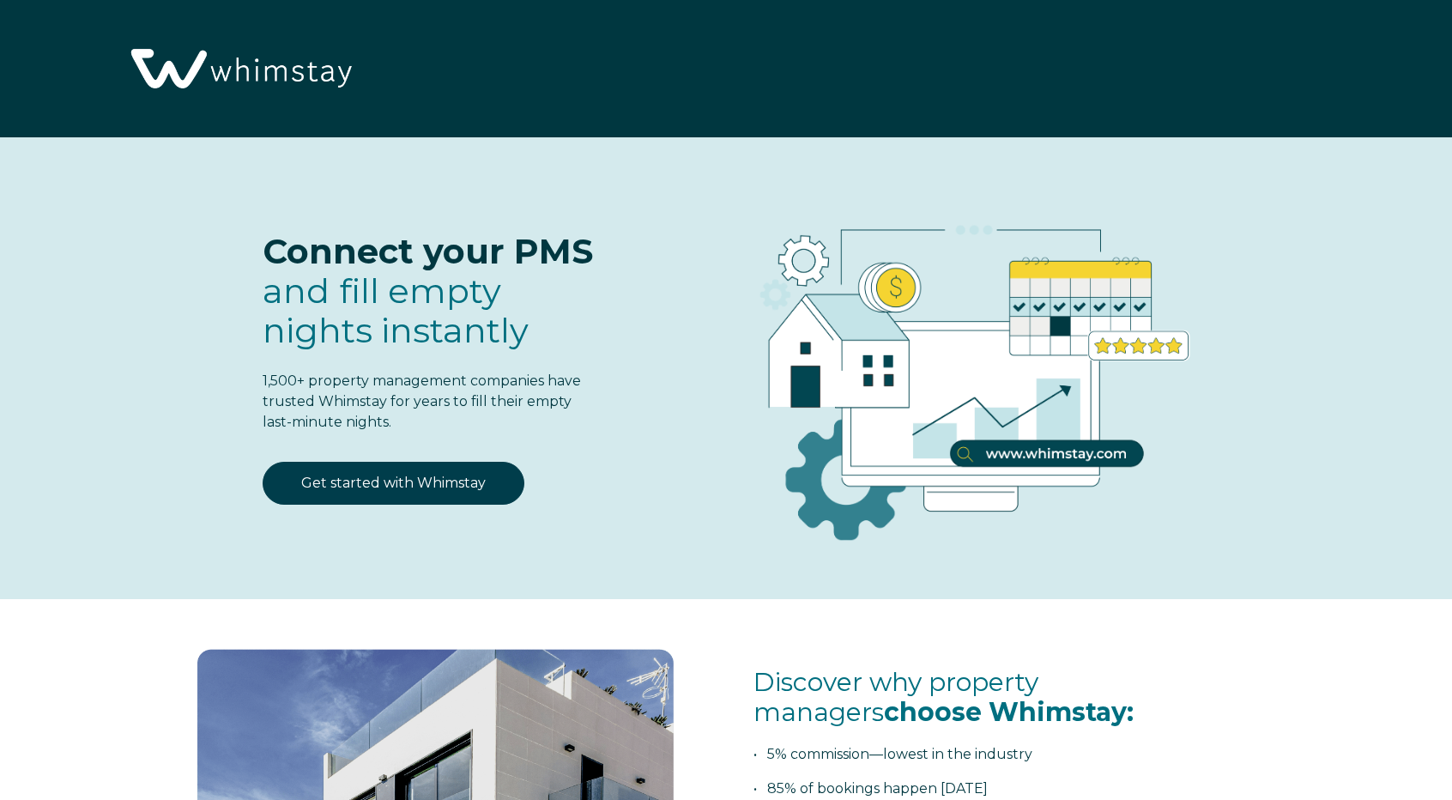
select select "US"
select select "Standard"
